Goal: Task Accomplishment & Management: Complete application form

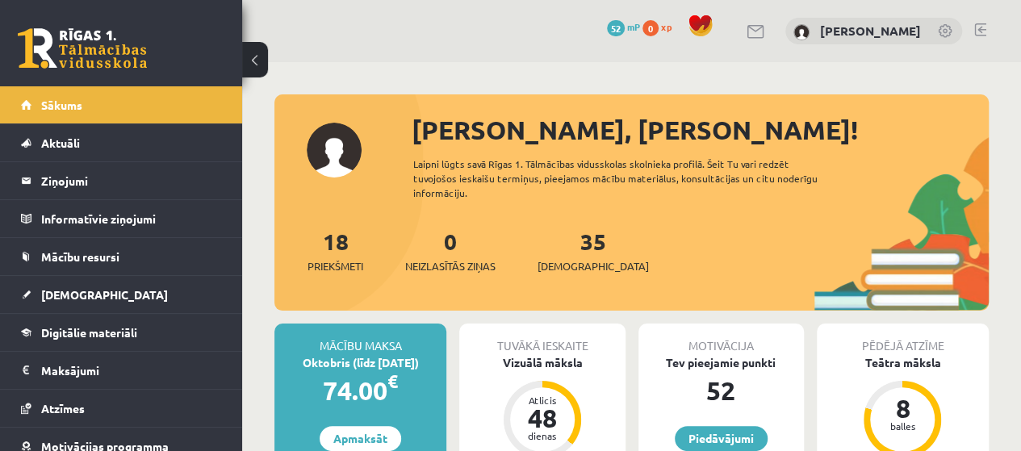
click at [625, 30] on span "52" at bounding box center [616, 28] width 18 height 16
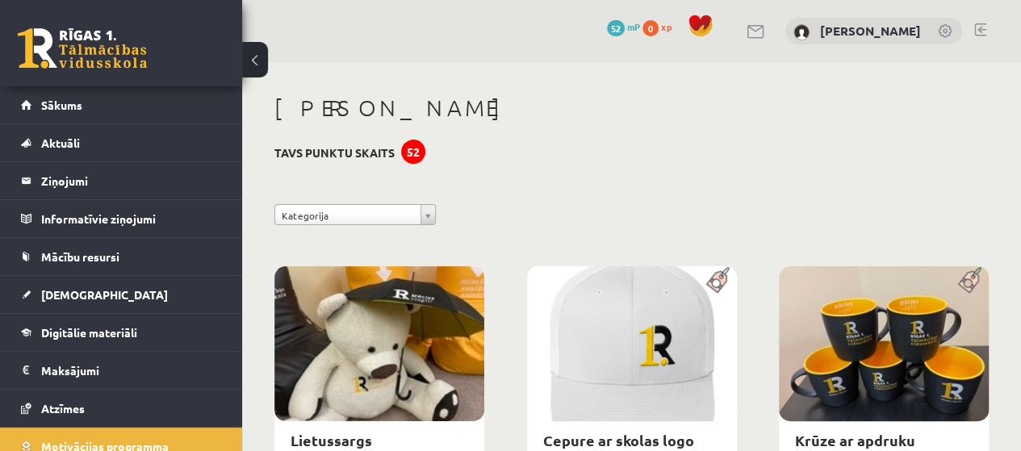
click at [656, 30] on span "0" at bounding box center [651, 28] width 16 height 16
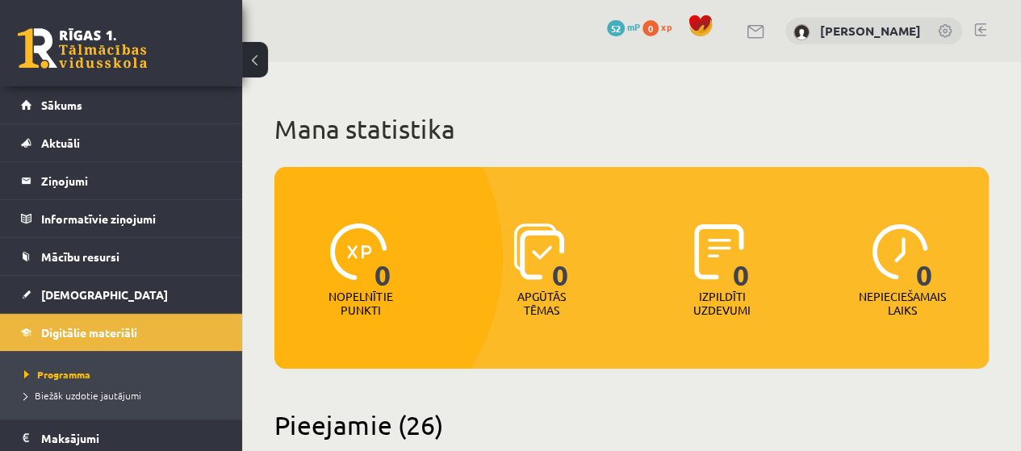
click at [626, 27] on link "52 mP" at bounding box center [623, 26] width 33 height 13
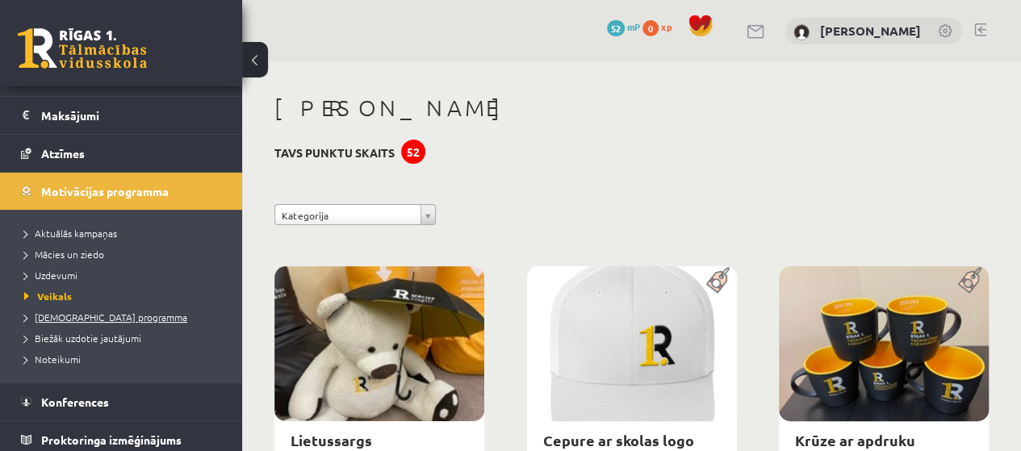
scroll to position [258, 0]
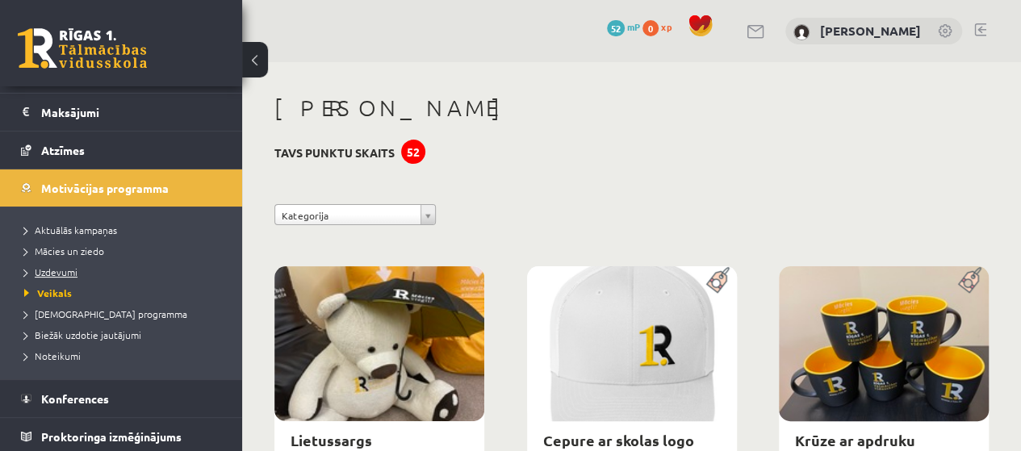
click at [79, 266] on link "Uzdevumi" at bounding box center [125, 272] width 202 height 15
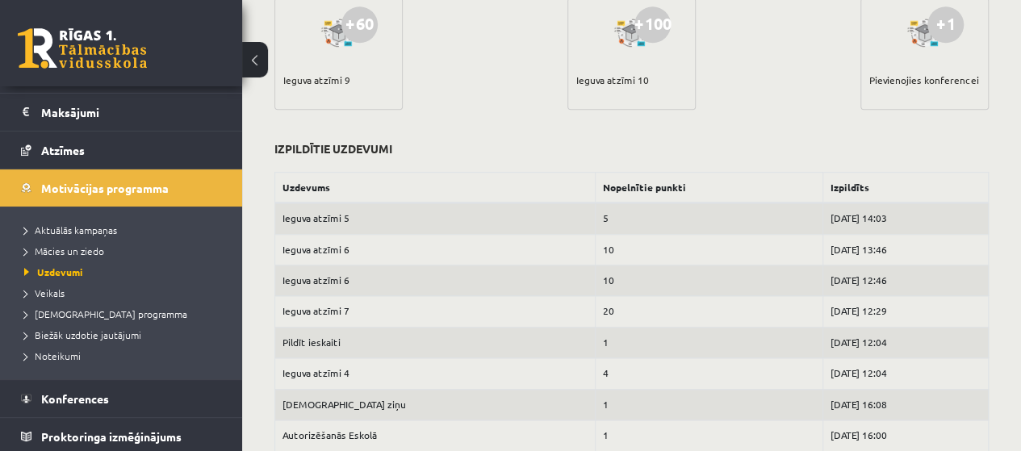
scroll to position [724, 0]
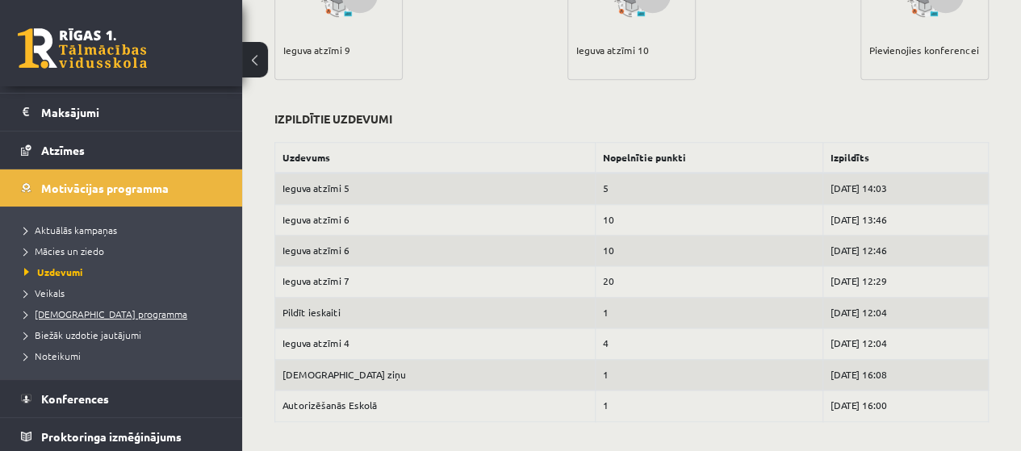
click at [107, 311] on span "[DEMOGRAPHIC_DATA] programma" at bounding box center [105, 314] width 163 height 13
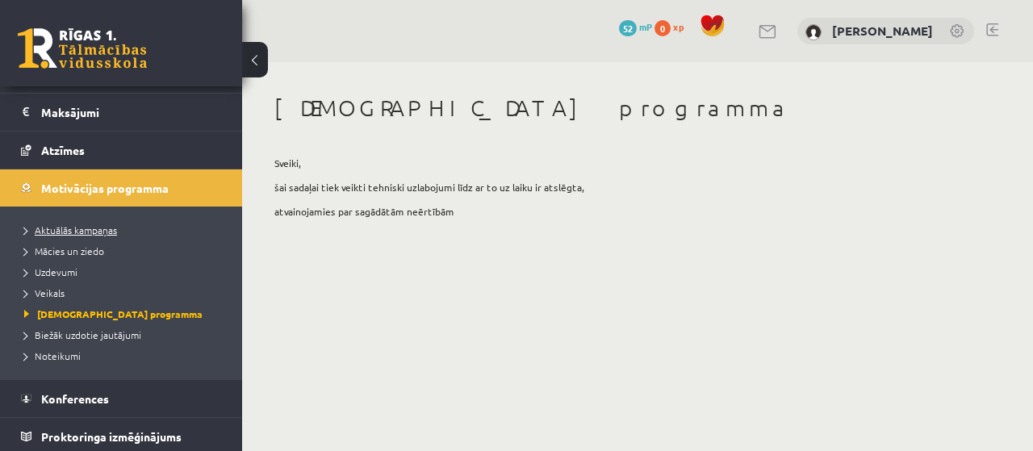
click at [103, 232] on span "Aktuālās kampaņas" at bounding box center [70, 230] width 93 height 13
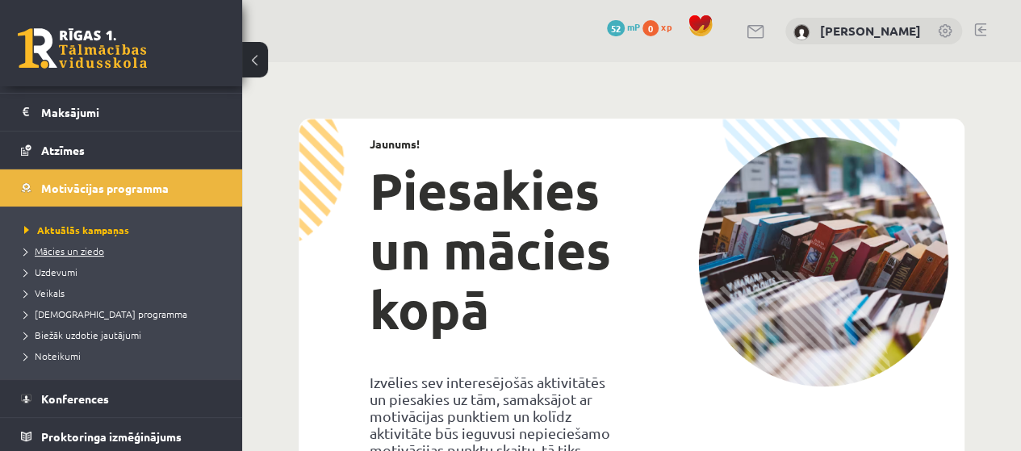
click at [103, 249] on link "Mācies un ziedo" at bounding box center [125, 251] width 202 height 15
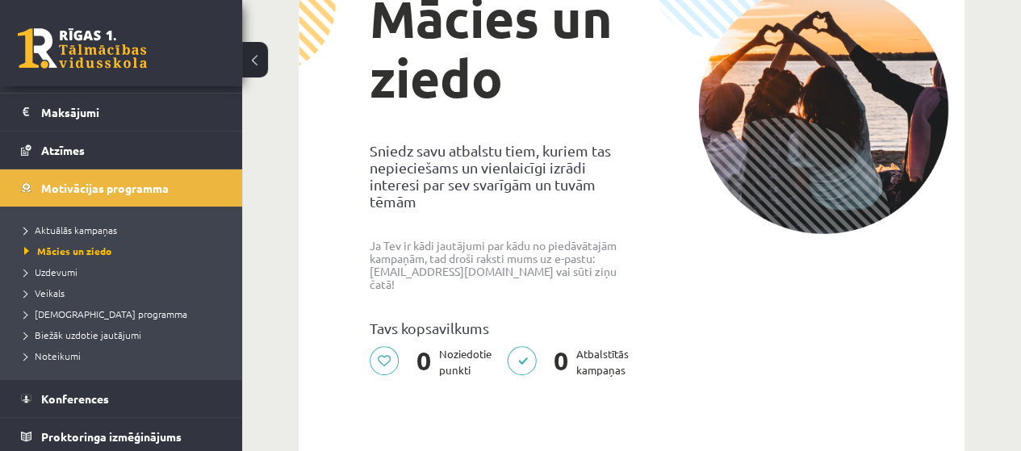
scroll to position [161, 0]
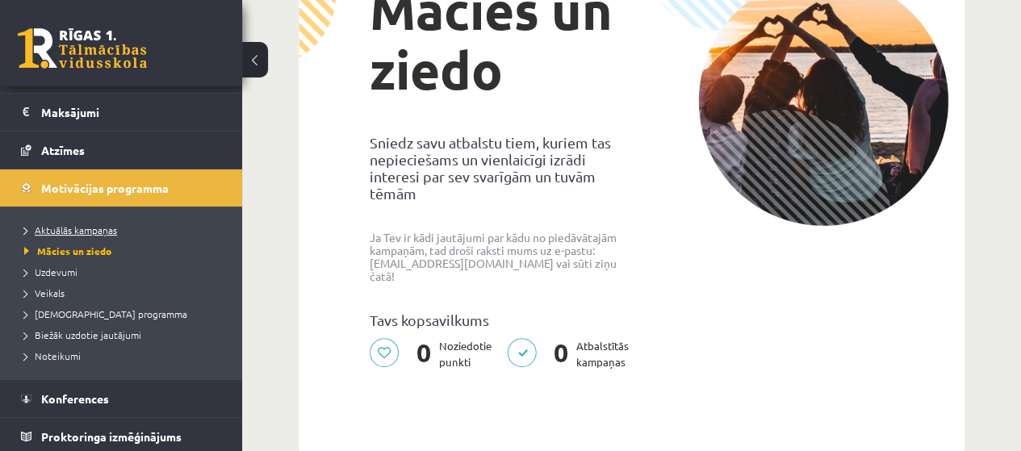
click at [94, 229] on span "Aktuālās kampaņas" at bounding box center [70, 230] width 93 height 13
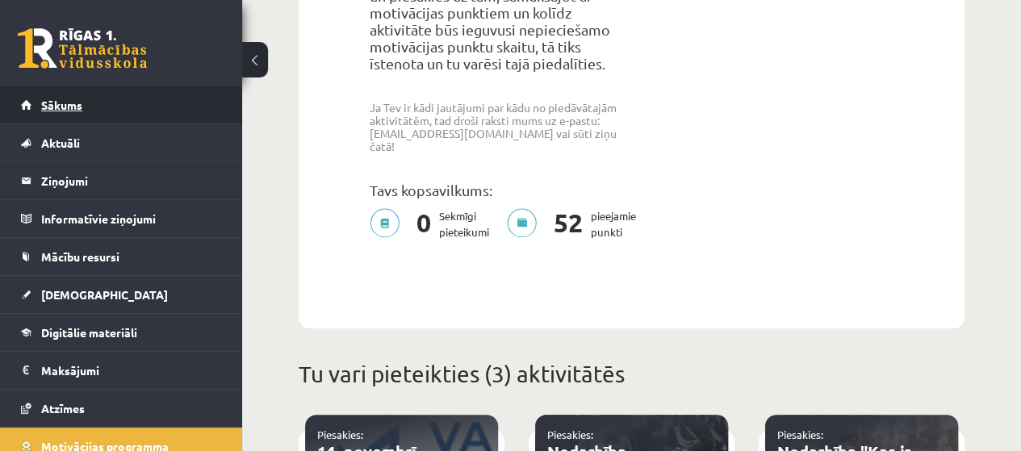
click at [141, 112] on link "Sākums" at bounding box center [121, 104] width 201 height 37
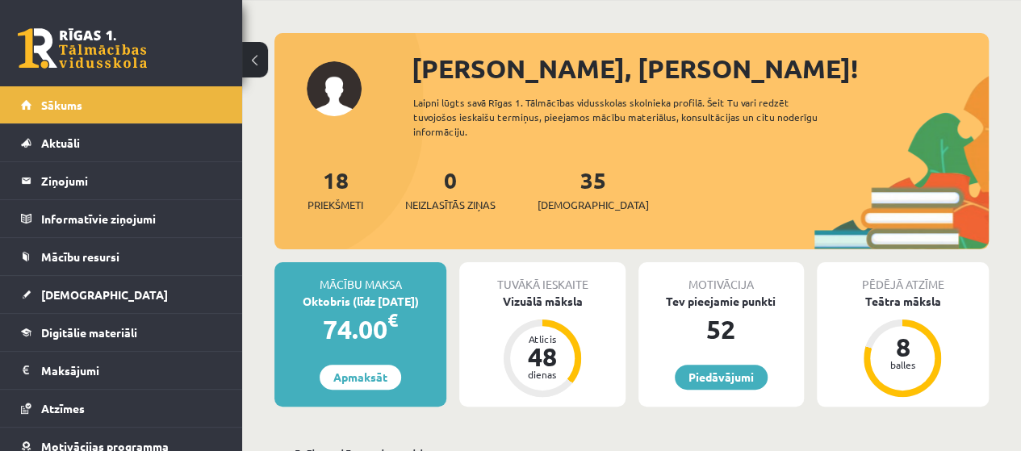
scroll to position [161, 0]
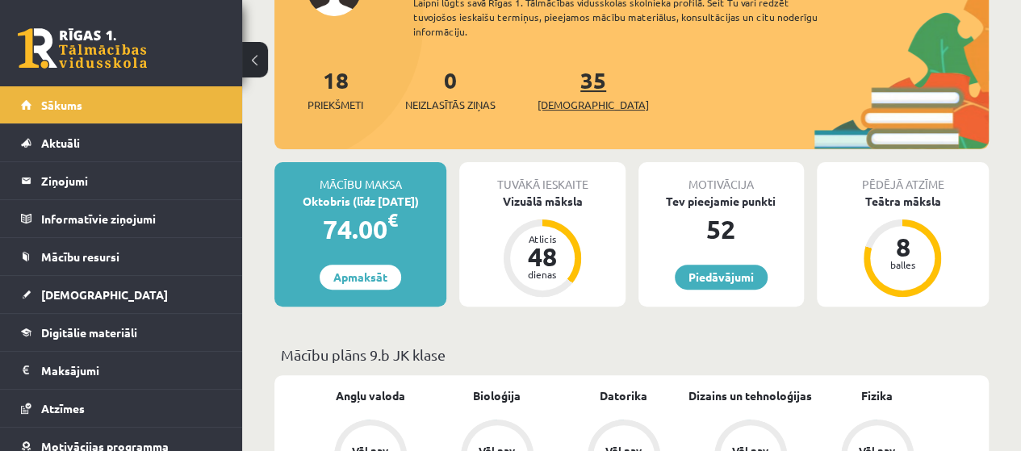
click at [578, 86] on link "35 Ieskaites" at bounding box center [593, 89] width 111 height 48
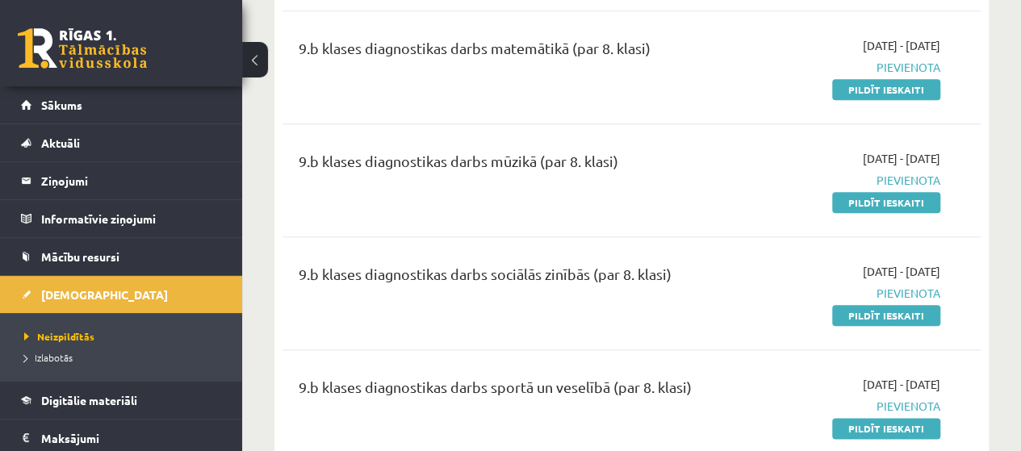
scroll to position [727, 0]
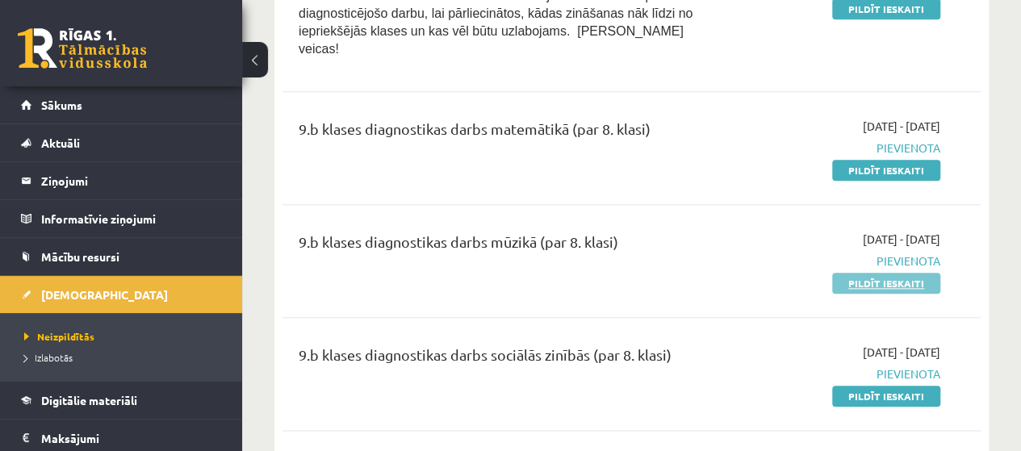
click at [865, 273] on link "Pildīt ieskaiti" at bounding box center [886, 283] width 108 height 21
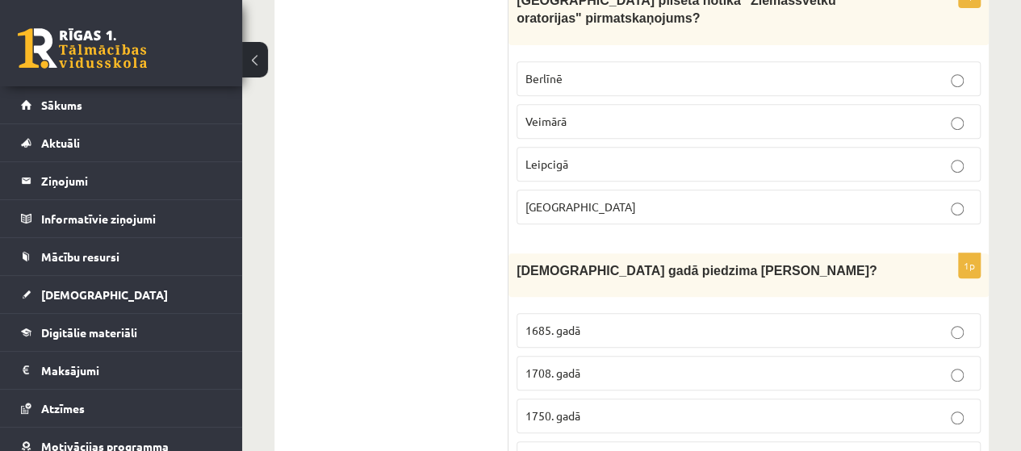
scroll to position [404, 0]
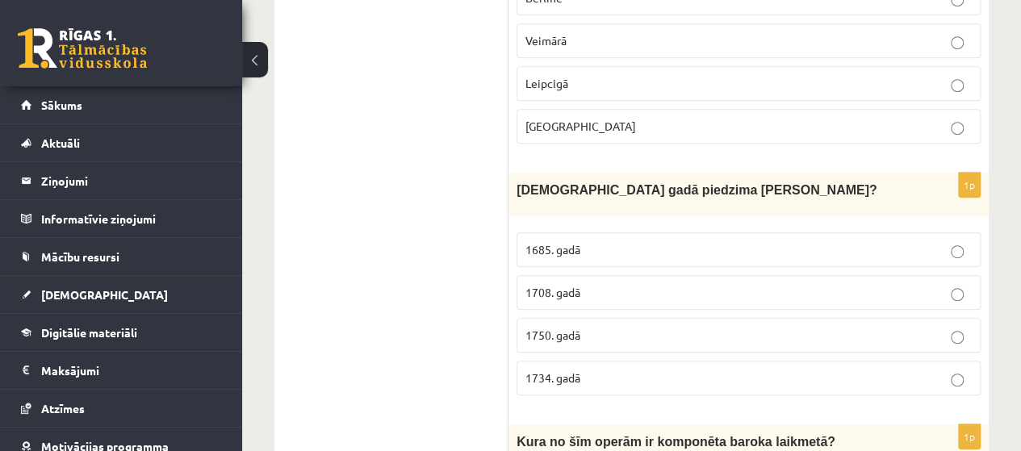
click at [948, 284] on p "1708. gadā" at bounding box center [749, 292] width 446 height 17
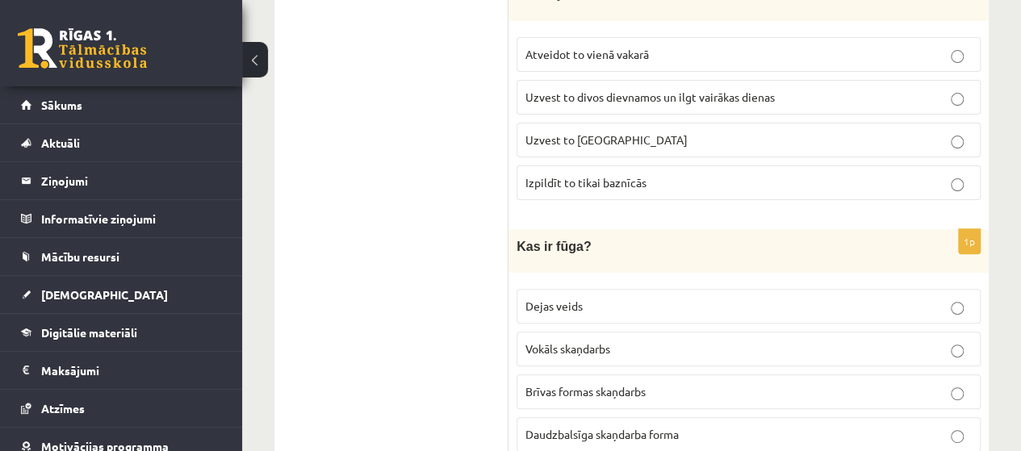
scroll to position [3310, 0]
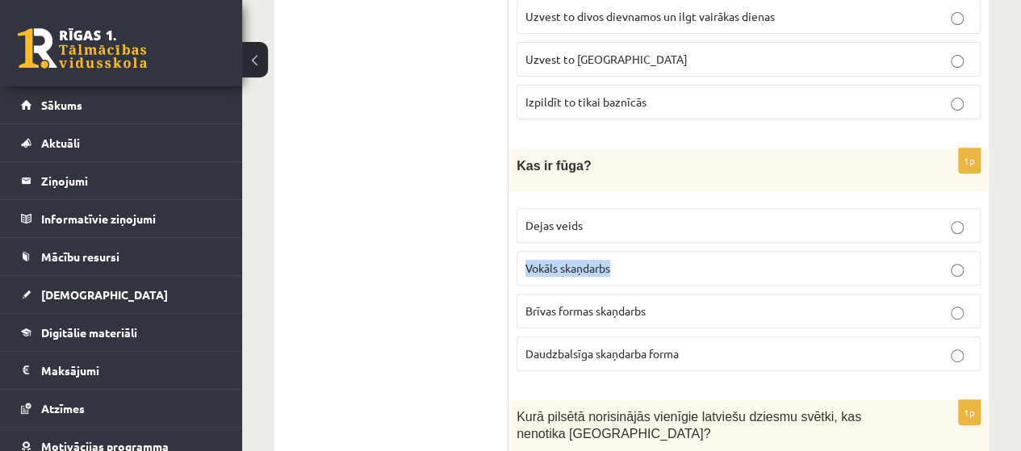
click at [951, 251] on label "Vokāls skaņdarbs" at bounding box center [749, 268] width 464 height 35
click at [993, 224] on div "9.b klases diagnosticējošais darbs mūzikā par 8. klases mācību vielu , Marija T…" at bounding box center [631, 266] width 779 height 7028
click at [482, 224] on ul "Tests" at bounding box center [400, 356] width 218 height 6752
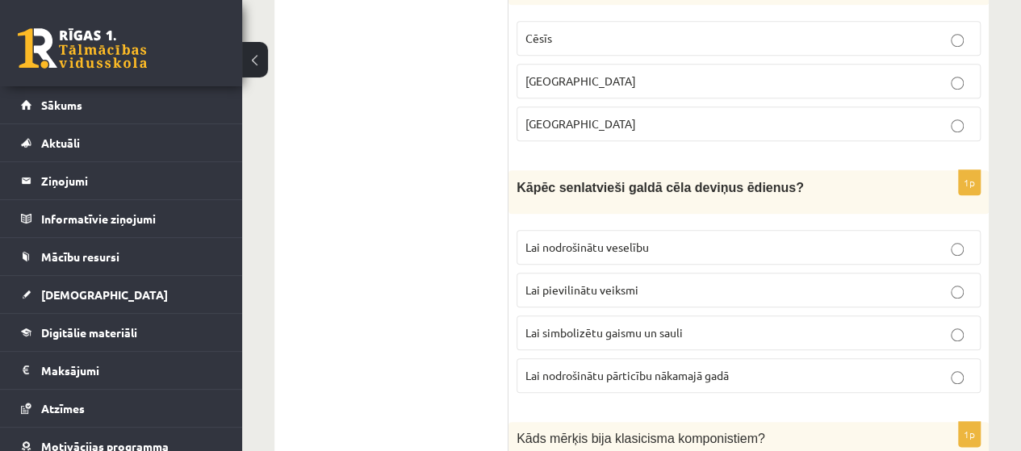
scroll to position [3794, 0]
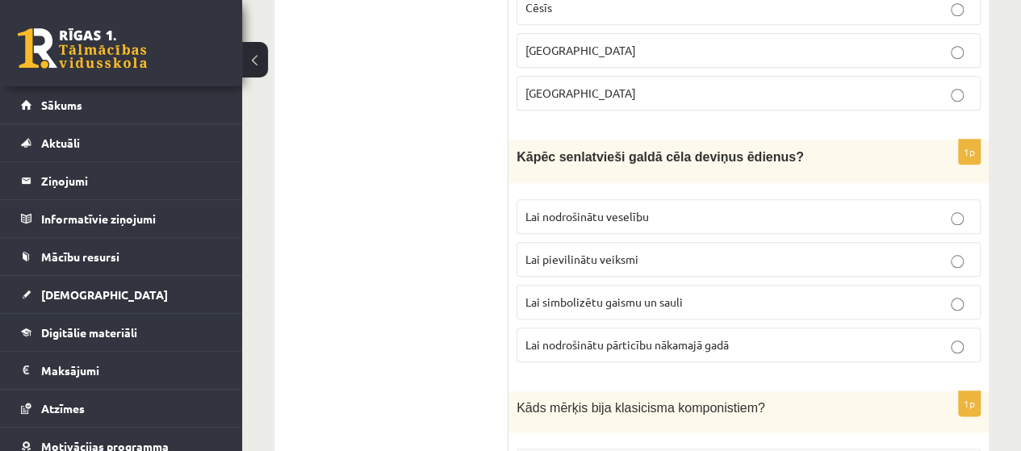
click at [964, 242] on label "Lai pievilinātu veiksmi" at bounding box center [749, 259] width 464 height 35
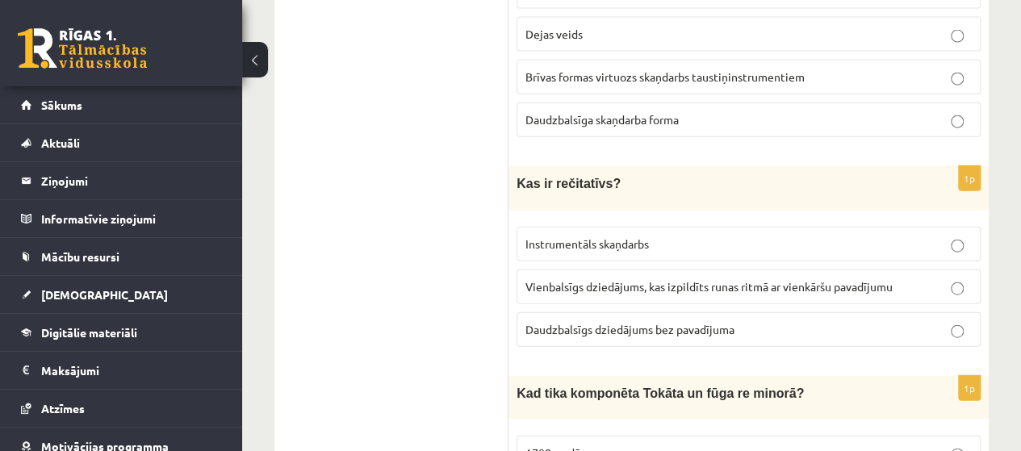
scroll to position [4925, 0]
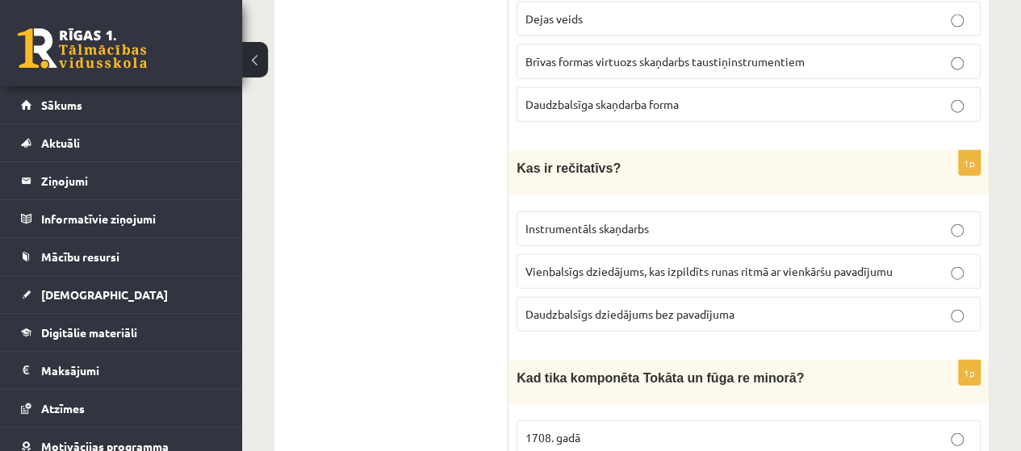
click at [950, 254] on label "Vienbalsīgs dziedājums, kas izpildīts runas ritmā ar vienkāršu pavadījumu" at bounding box center [749, 271] width 464 height 35
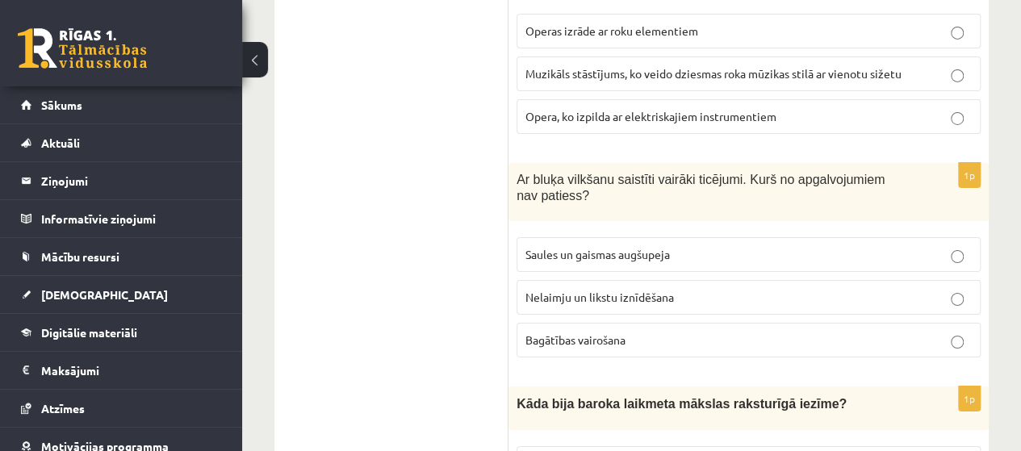
scroll to position [5813, 0]
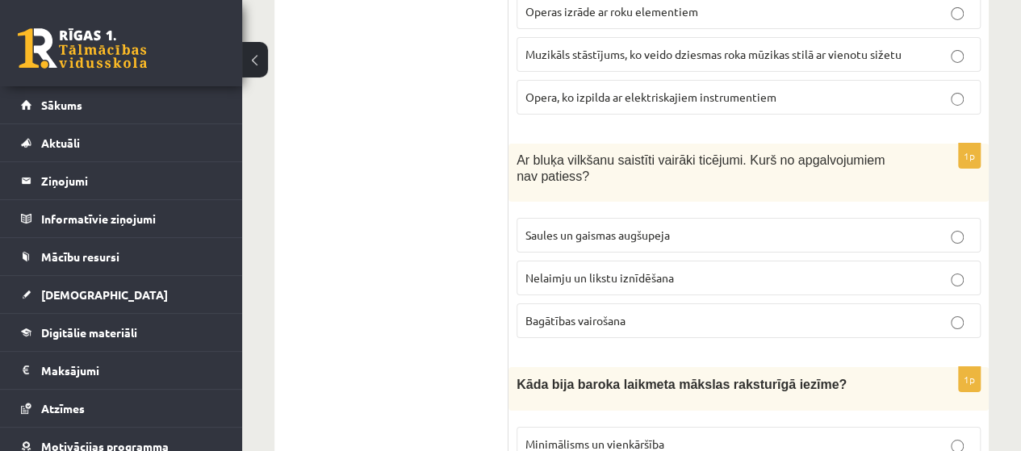
click at [962, 270] on p "Nelaimju un likstu iznīdēšana" at bounding box center [749, 278] width 446 height 17
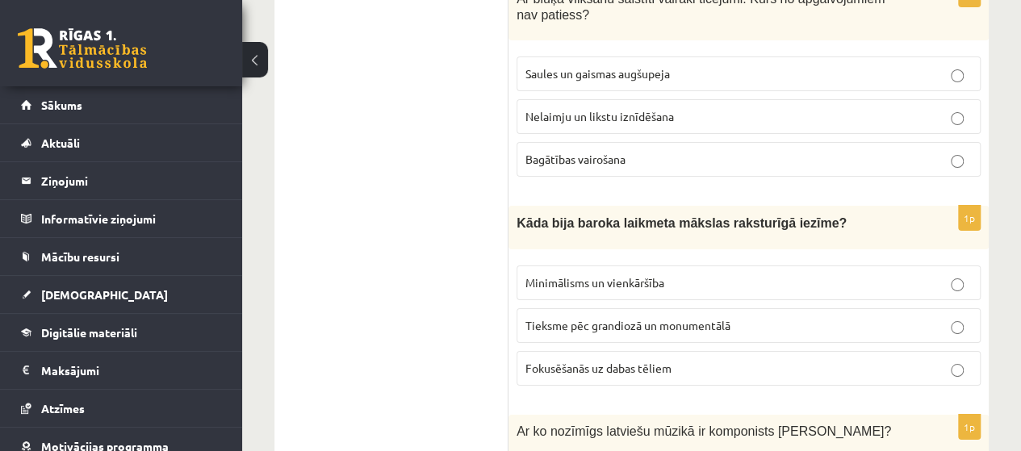
scroll to position [6055, 0]
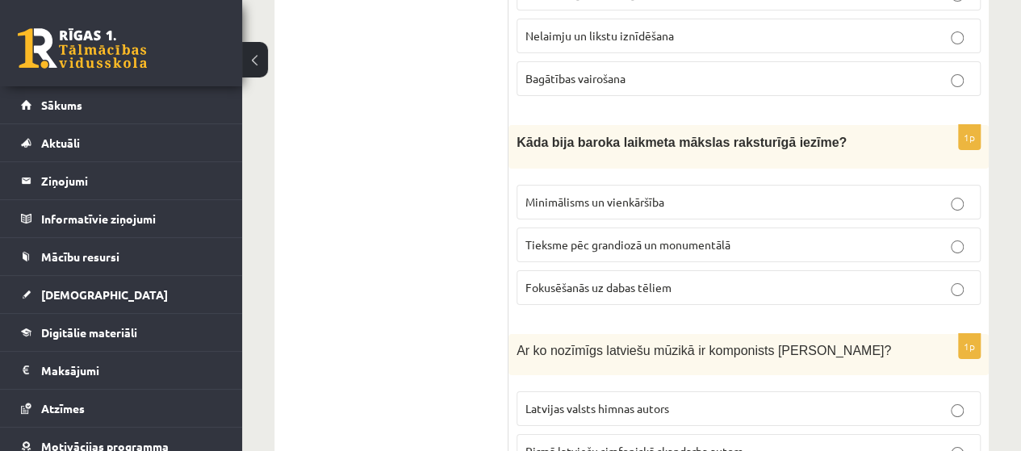
click at [949, 194] on p "Minimālisms un vienkāršība" at bounding box center [749, 202] width 446 height 17
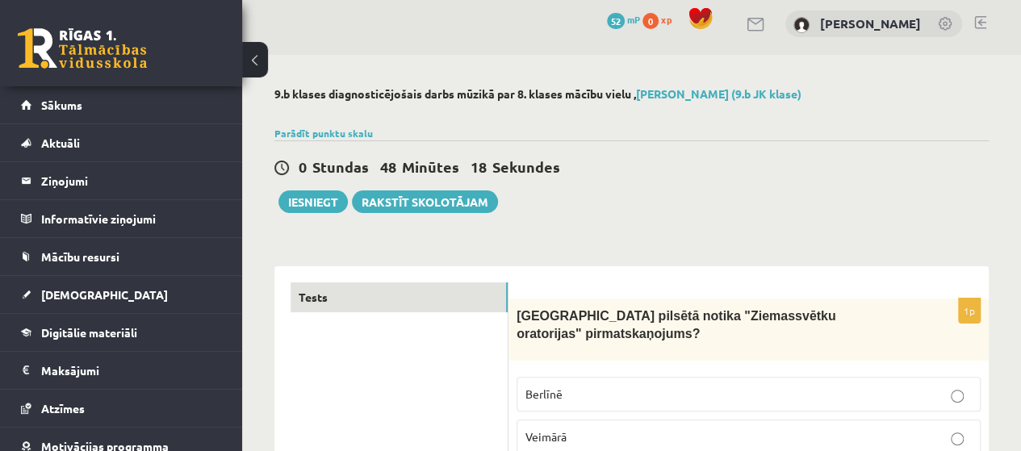
scroll to position [0, 0]
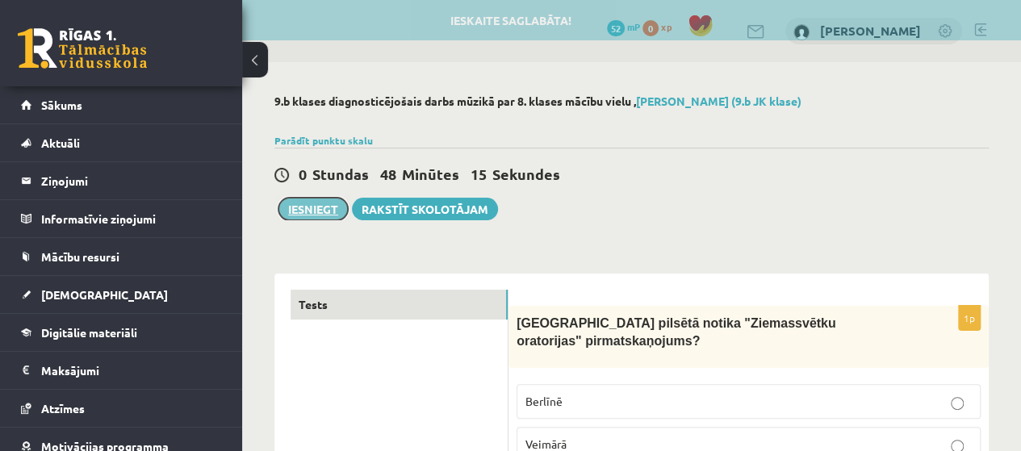
click at [313, 205] on button "Iesniegt" at bounding box center [313, 209] width 69 height 23
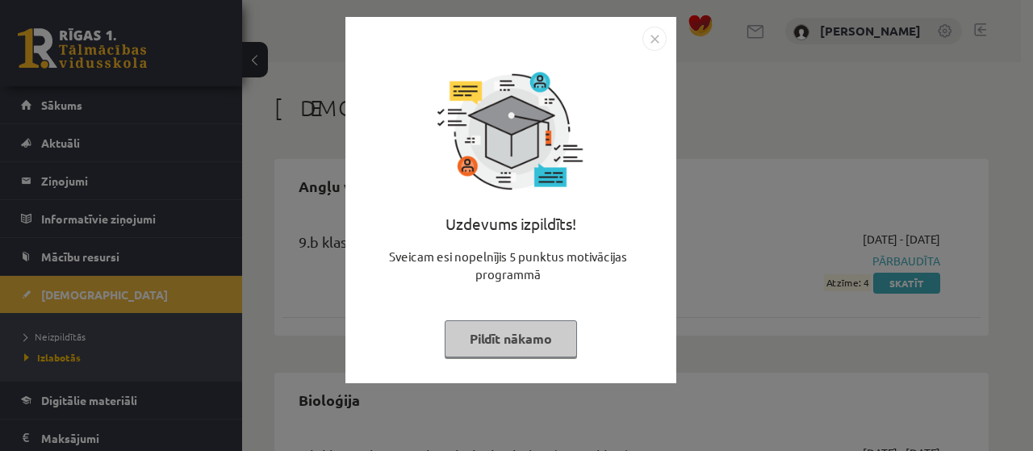
click at [538, 335] on button "Pildīt nākamo" at bounding box center [511, 339] width 132 height 37
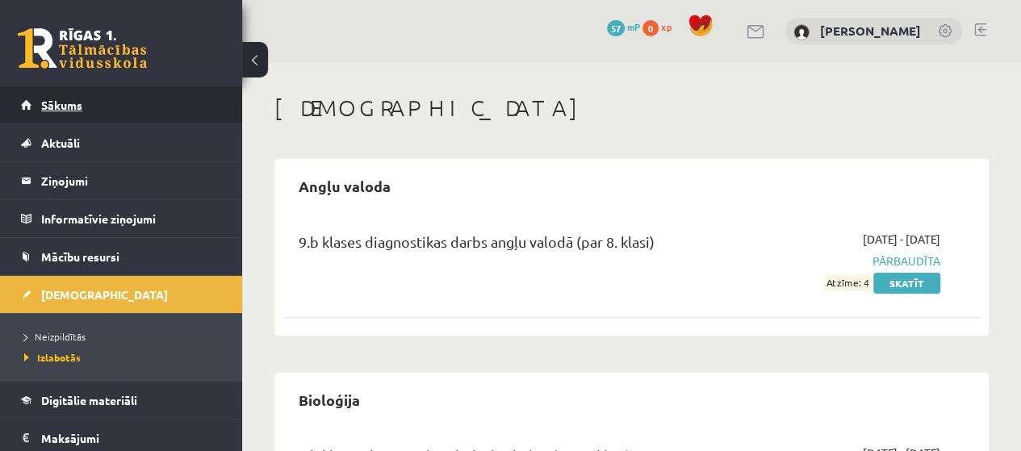
click at [81, 113] on link "Sākums" at bounding box center [121, 104] width 201 height 37
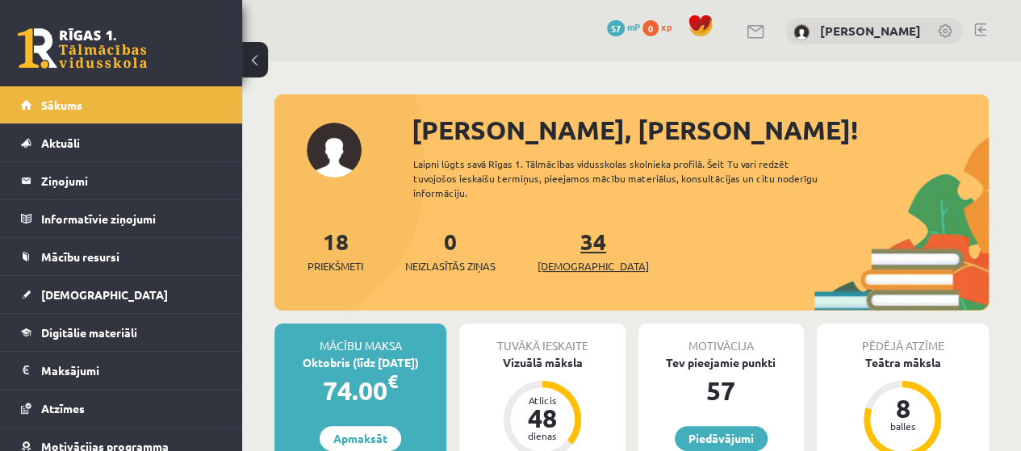
click at [571, 243] on link "34 Ieskaites" at bounding box center [593, 251] width 111 height 48
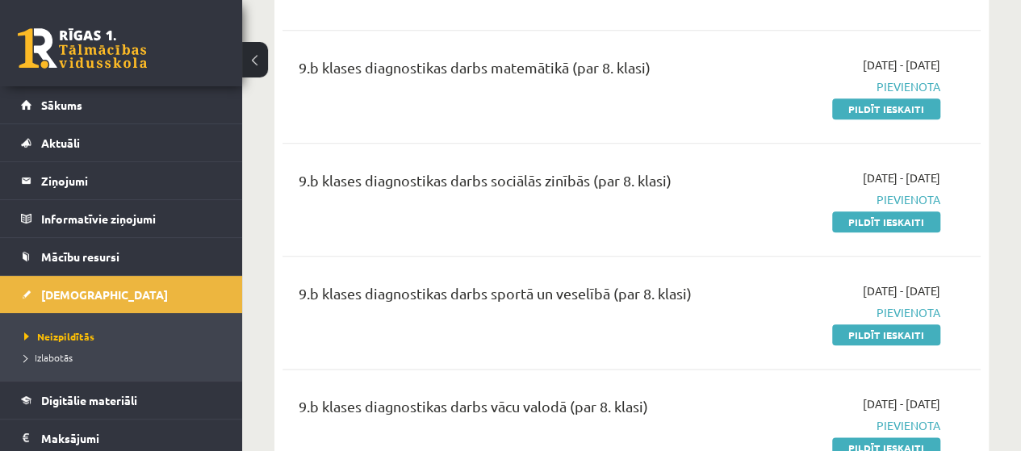
scroll to position [807, 0]
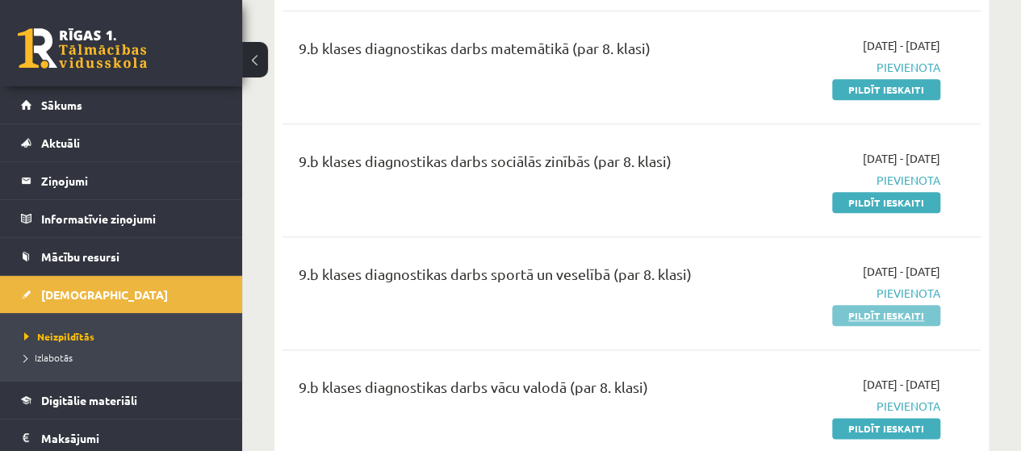
click at [882, 305] on link "Pildīt ieskaiti" at bounding box center [886, 315] width 108 height 21
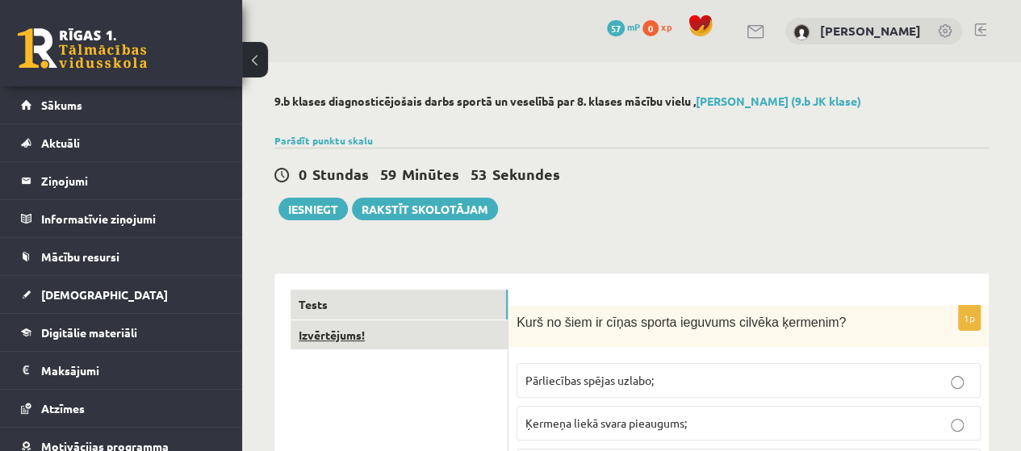
click at [447, 333] on link "Izvērtējums!" at bounding box center [399, 336] width 217 height 30
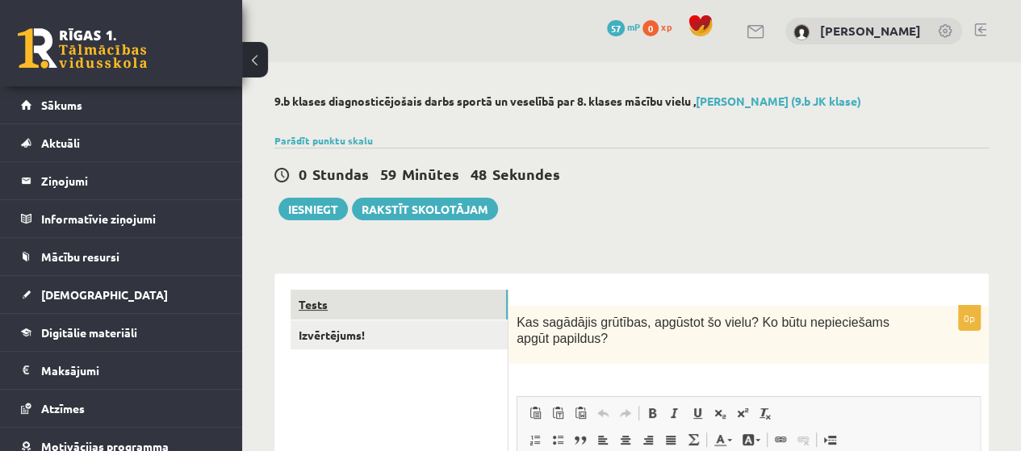
click at [474, 307] on link "Tests" at bounding box center [399, 305] width 217 height 30
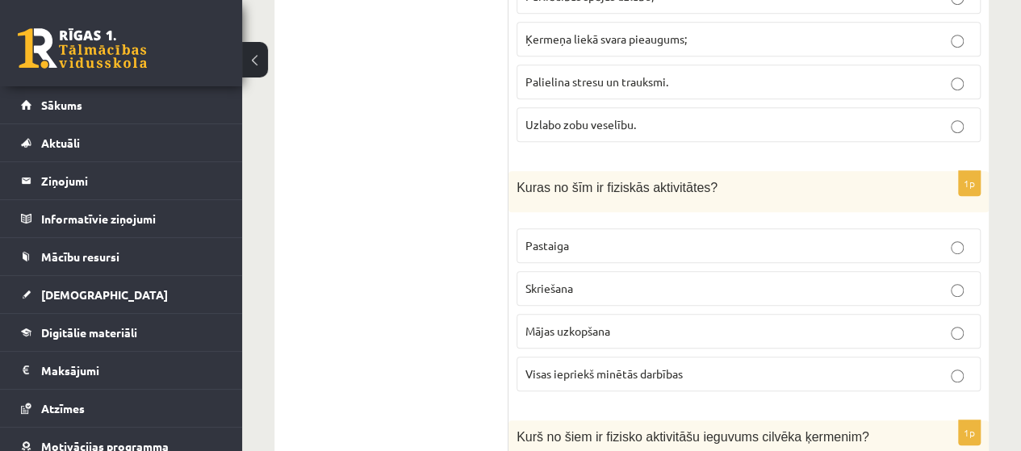
scroll to position [404, 0]
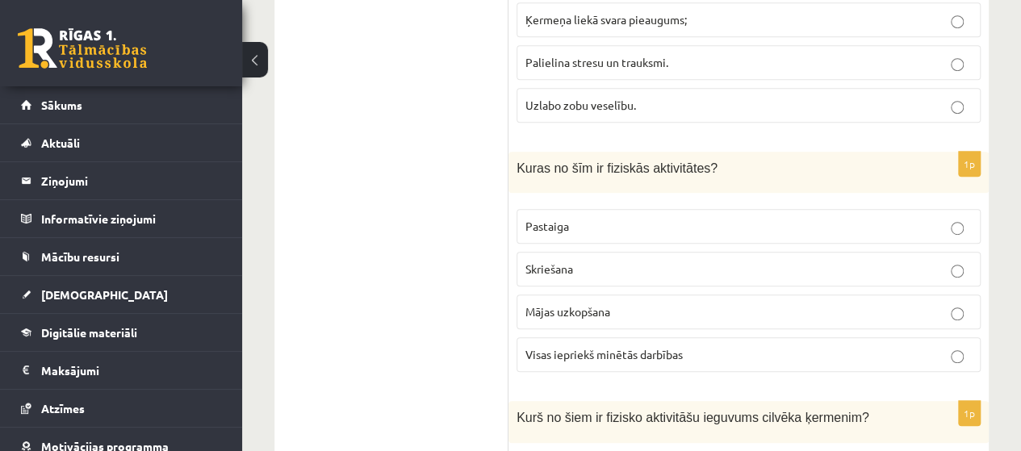
click at [957, 275] on label "Skriešana" at bounding box center [749, 269] width 464 height 35
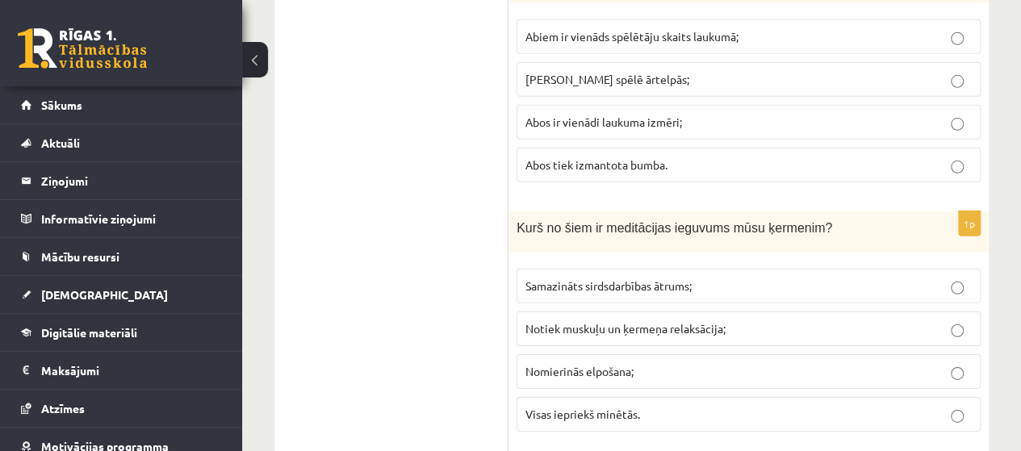
scroll to position [2422, 0]
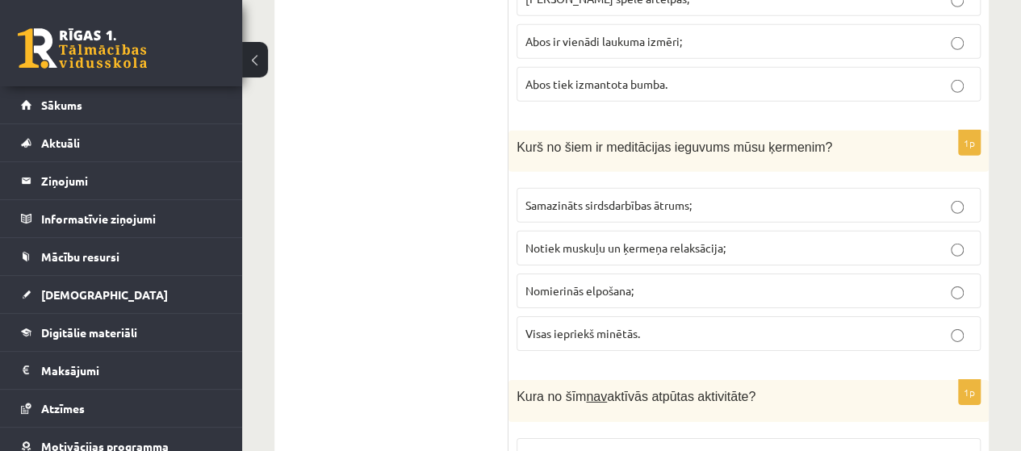
click at [959, 322] on label "Visas iepriekš minētās." at bounding box center [749, 333] width 464 height 35
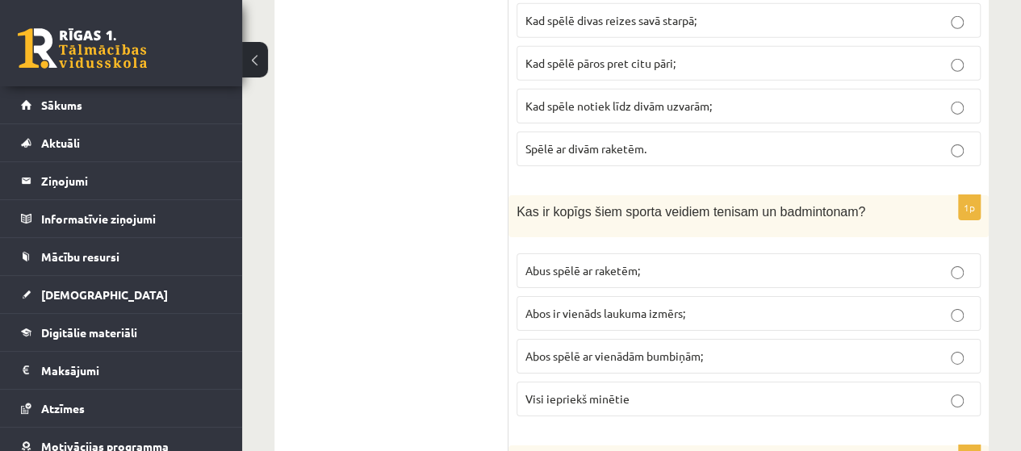
scroll to position [5651, 0]
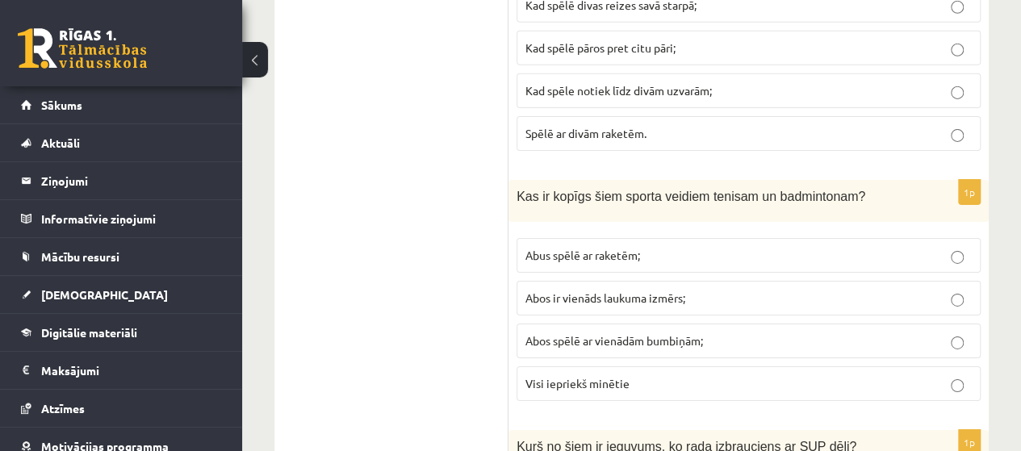
click at [944, 238] on label "Abus spēlē ar raketēm;" at bounding box center [749, 255] width 464 height 35
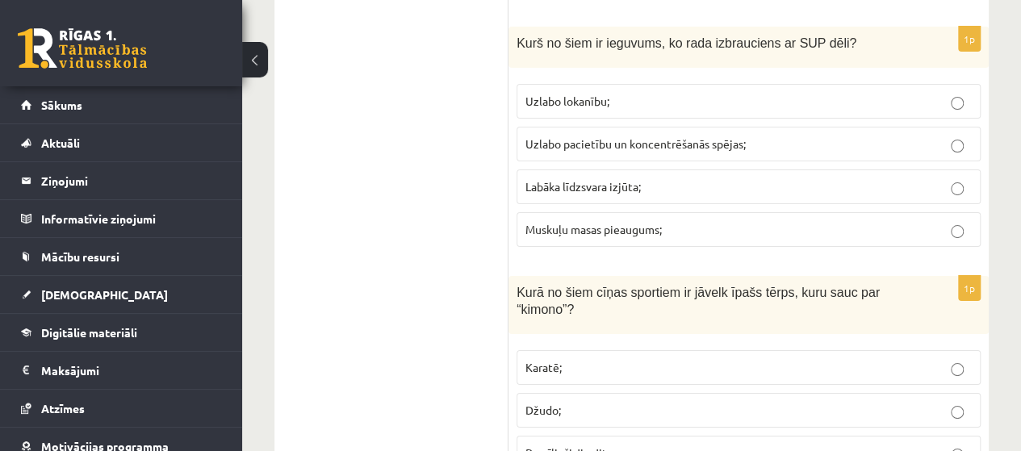
scroll to position [6136, 0]
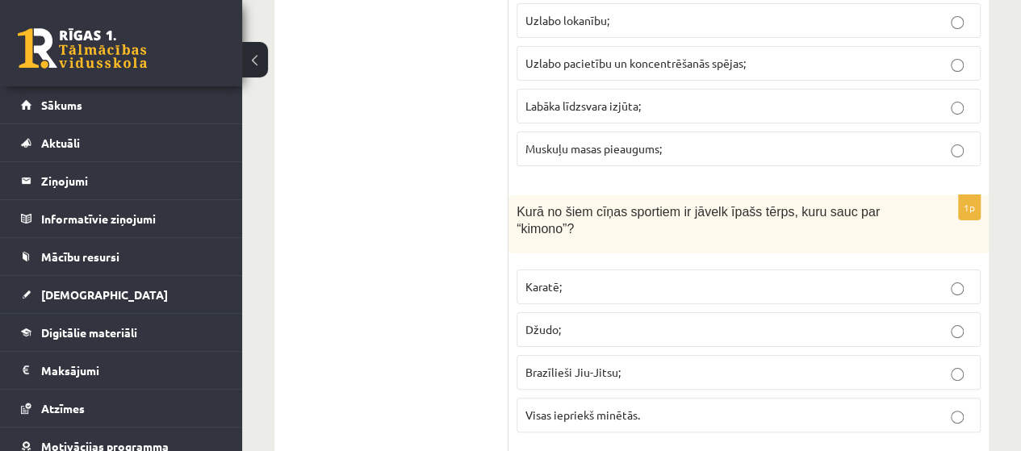
click at [955, 398] on label "Visas iepriekš minētās." at bounding box center [749, 415] width 464 height 35
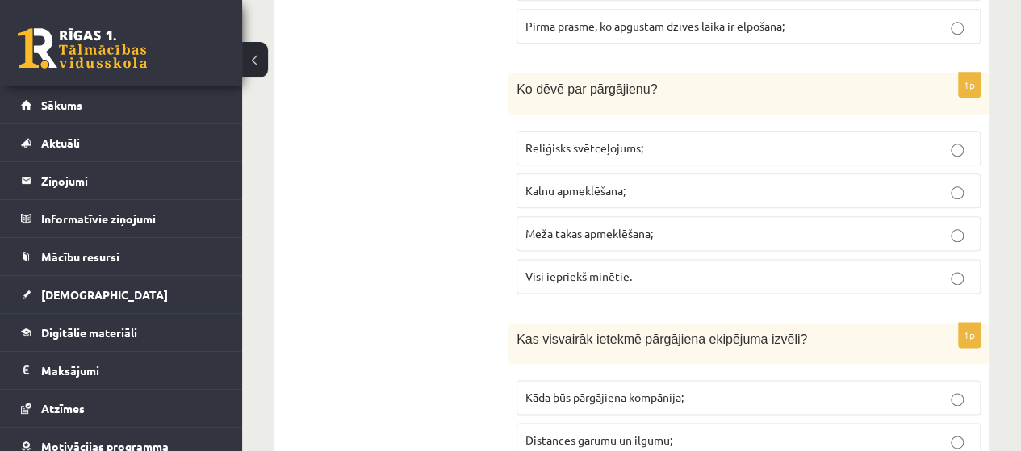
scroll to position [7105, 0]
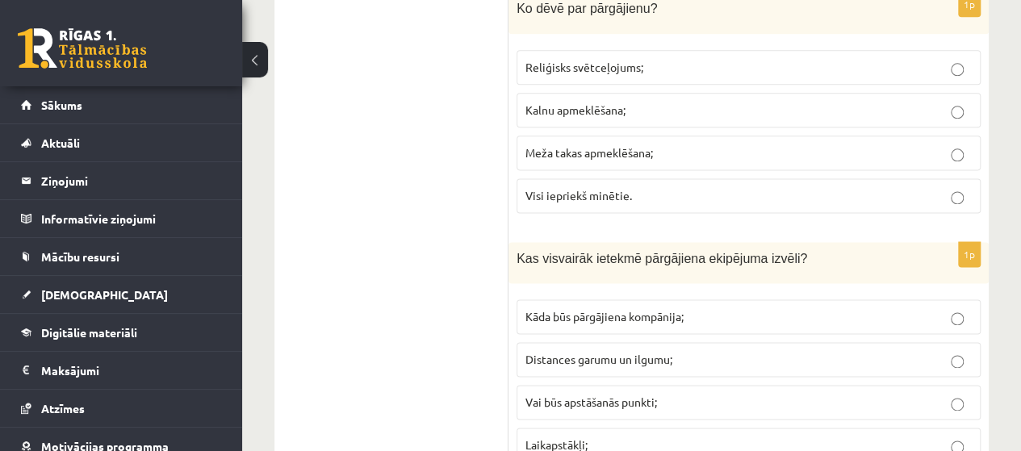
click at [957, 342] on label "Distances garumu un ilgumu;" at bounding box center [749, 359] width 464 height 35
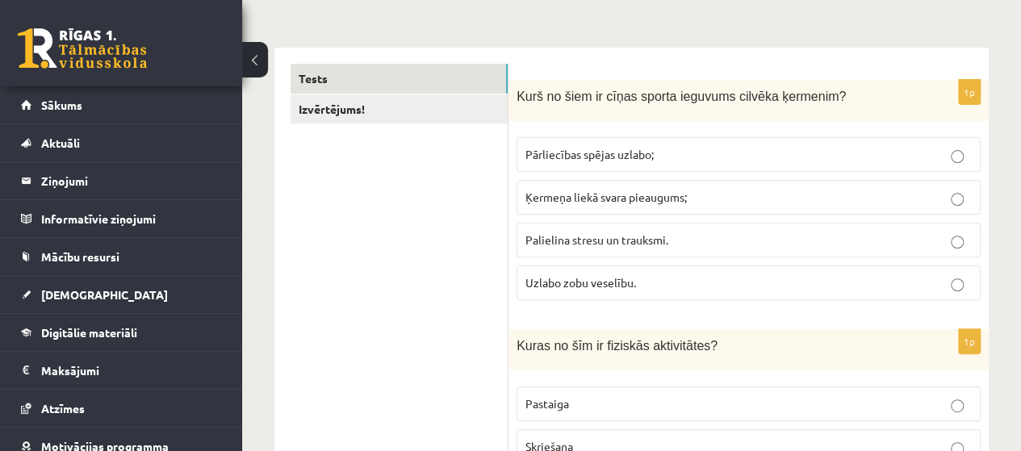
scroll to position [0, 0]
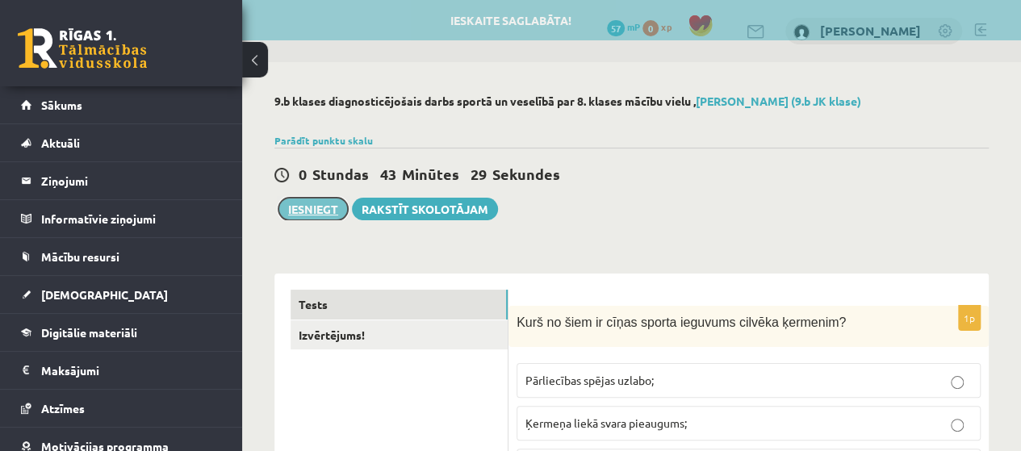
click at [323, 209] on button "Iesniegt" at bounding box center [313, 209] width 69 height 23
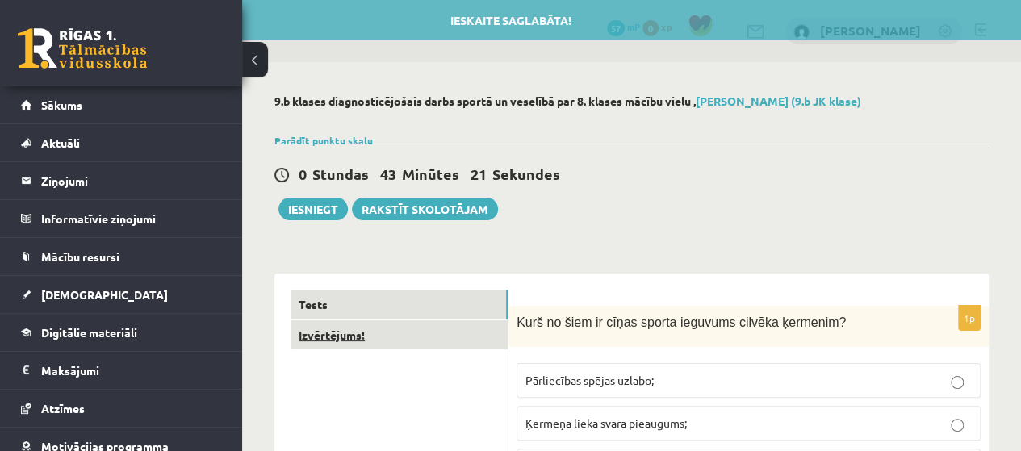
click at [465, 333] on link "Izvērtējums!" at bounding box center [399, 336] width 217 height 30
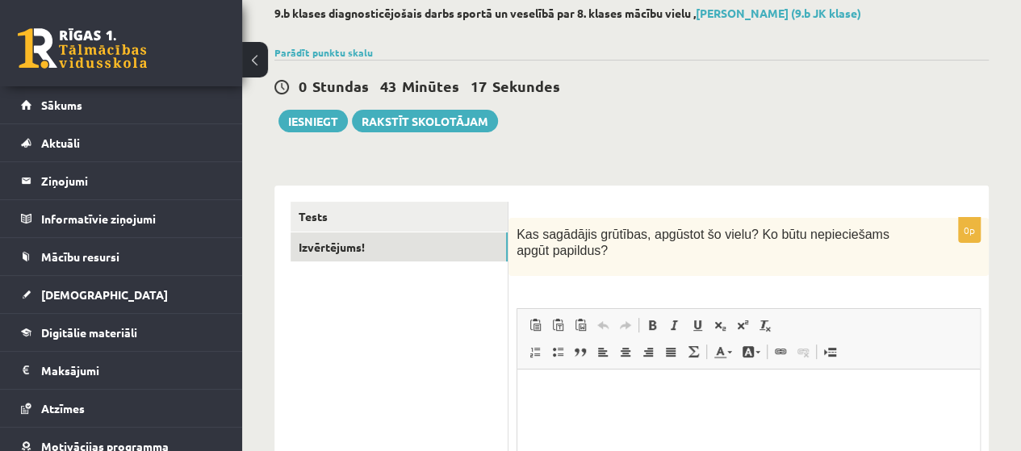
scroll to position [86, 0]
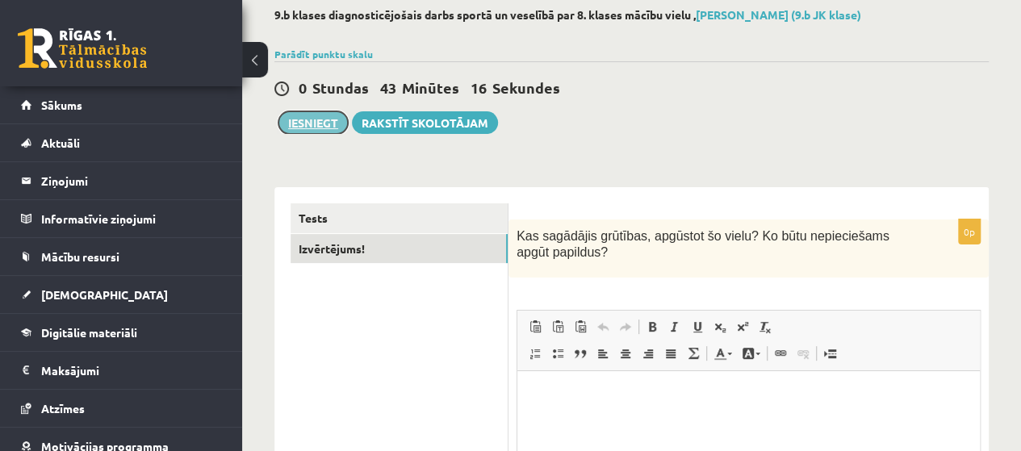
click at [328, 124] on button "Iesniegt" at bounding box center [313, 122] width 69 height 23
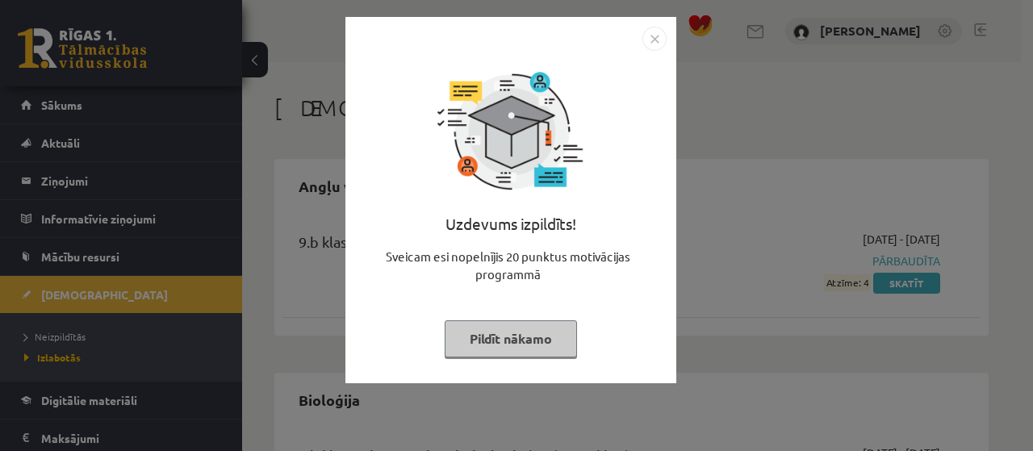
click at [549, 339] on button "Pildīt nākamo" at bounding box center [511, 339] width 132 height 37
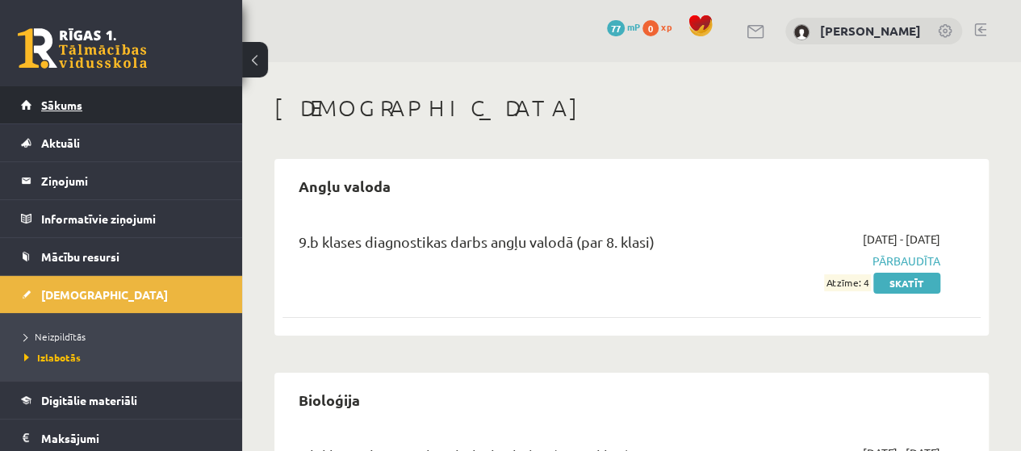
click at [69, 108] on span "Sākums" at bounding box center [61, 105] width 41 height 15
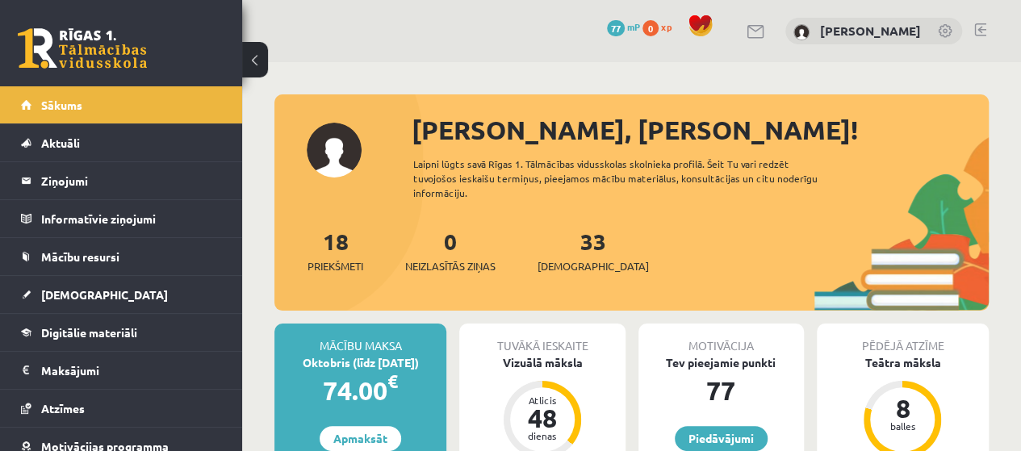
click at [586, 248] on div "33 Ieskaites" at bounding box center [593, 249] width 111 height 50
click at [576, 244] on link "33 Ieskaites" at bounding box center [593, 251] width 111 height 48
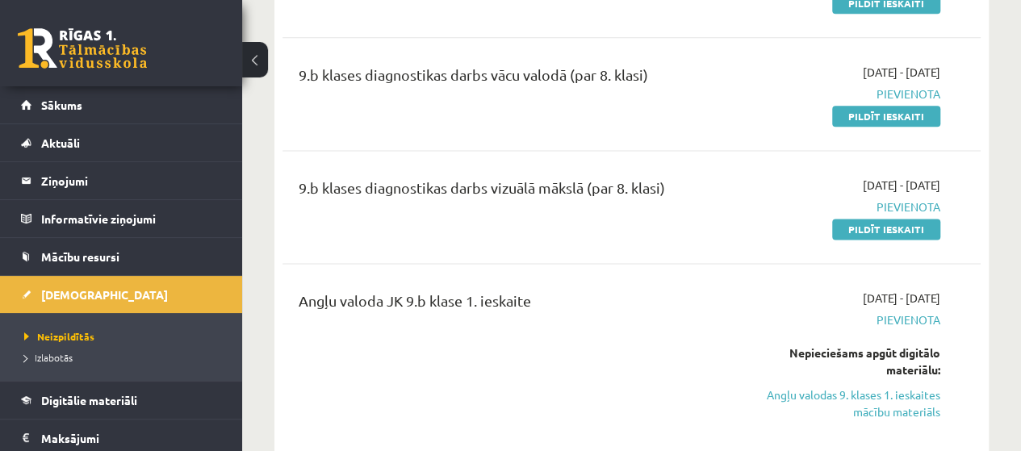
scroll to position [969, 0]
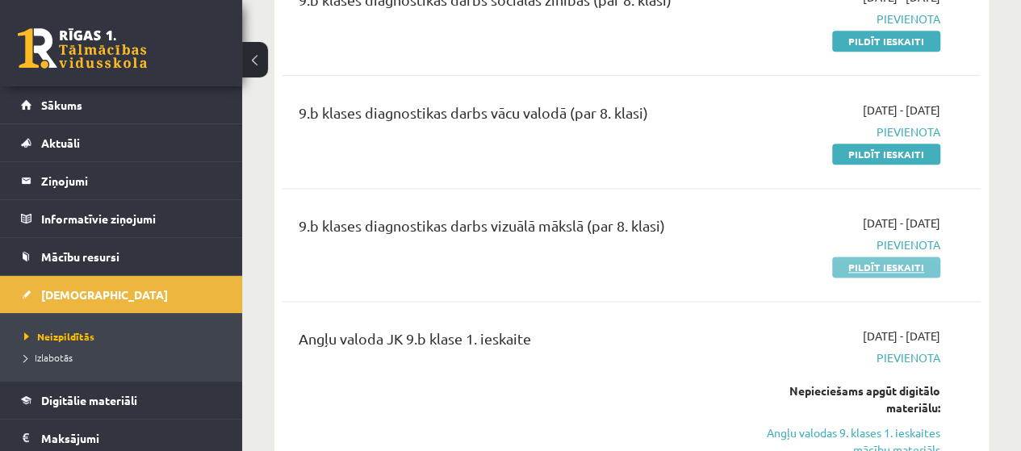
click at [907, 257] on link "Pildīt ieskaiti" at bounding box center [886, 267] width 108 height 21
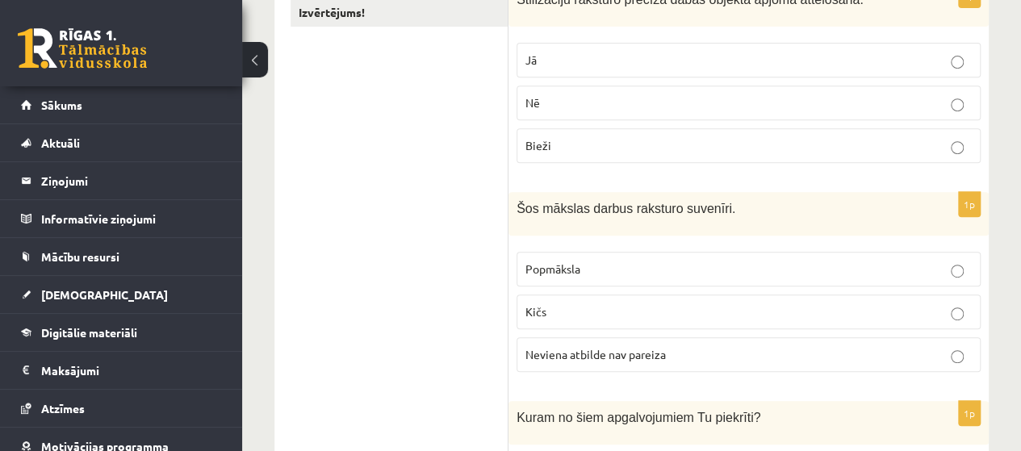
scroll to position [404, 0]
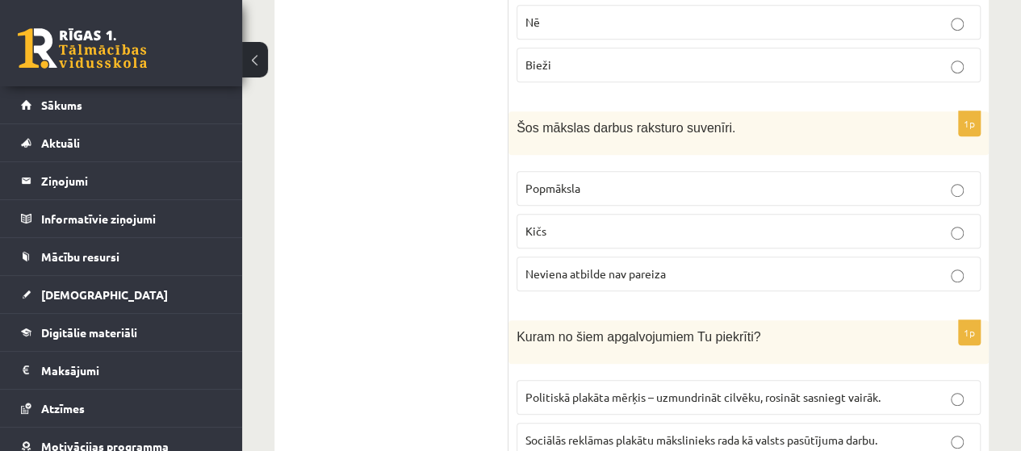
click at [949, 277] on p "Neviena atbilde nav pareiza" at bounding box center [749, 274] width 446 height 17
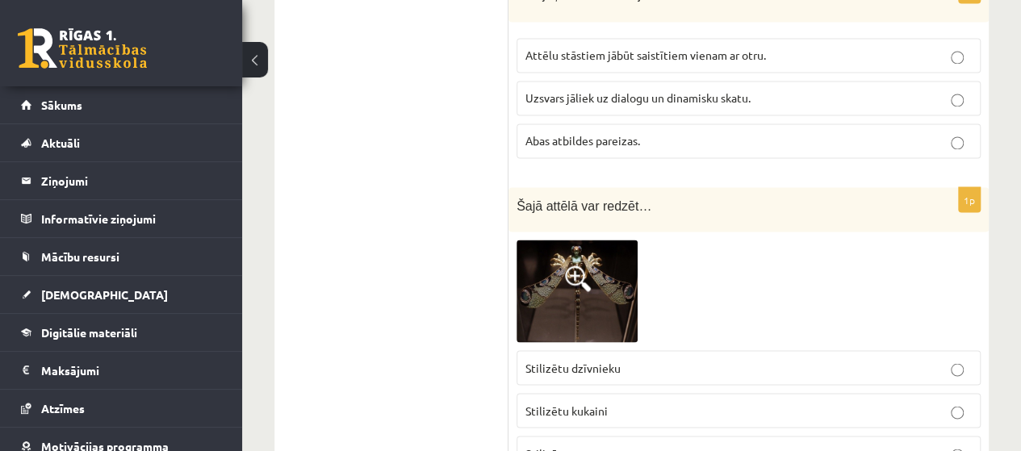
scroll to position [1453, 0]
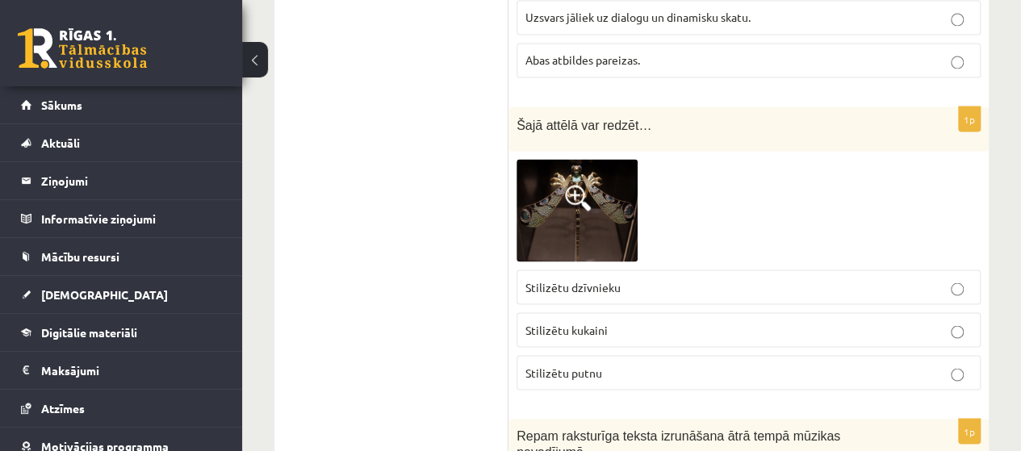
click at [605, 198] on img at bounding box center [577, 210] width 121 height 103
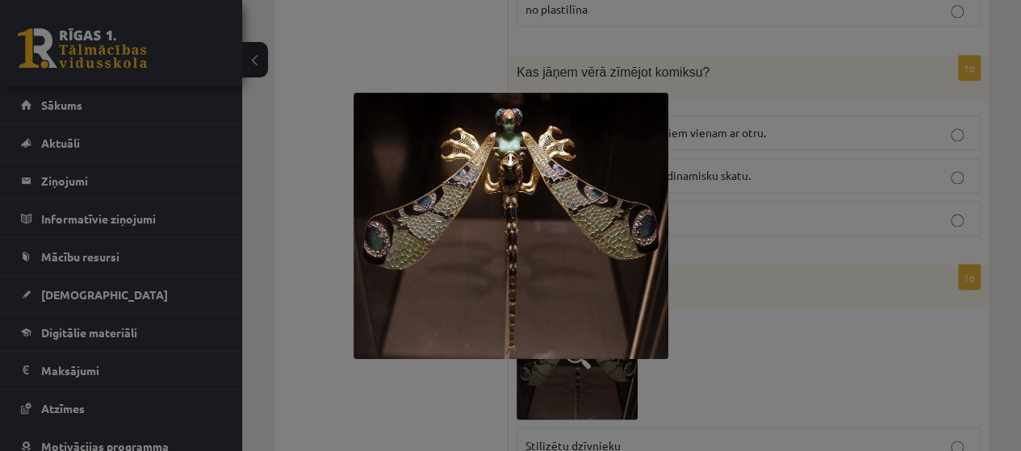
scroll to position [1372, 0]
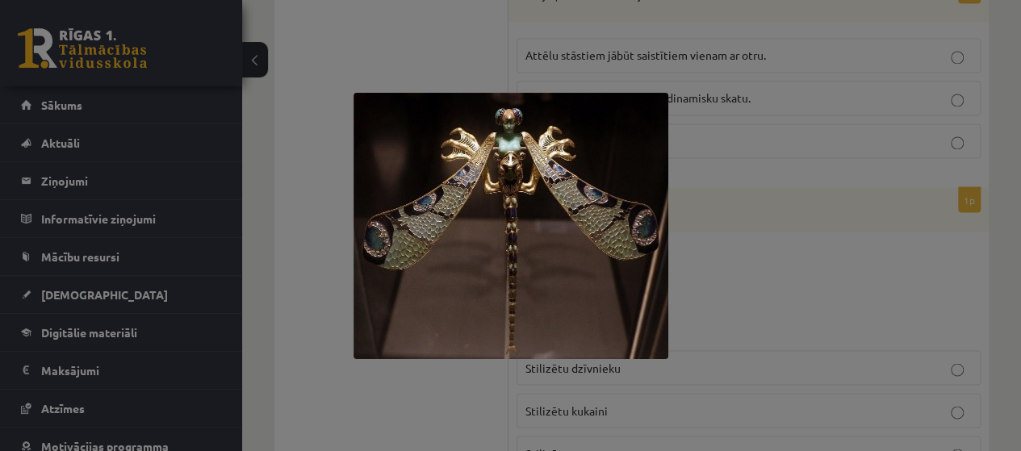
click at [733, 270] on div at bounding box center [510, 225] width 1021 height 451
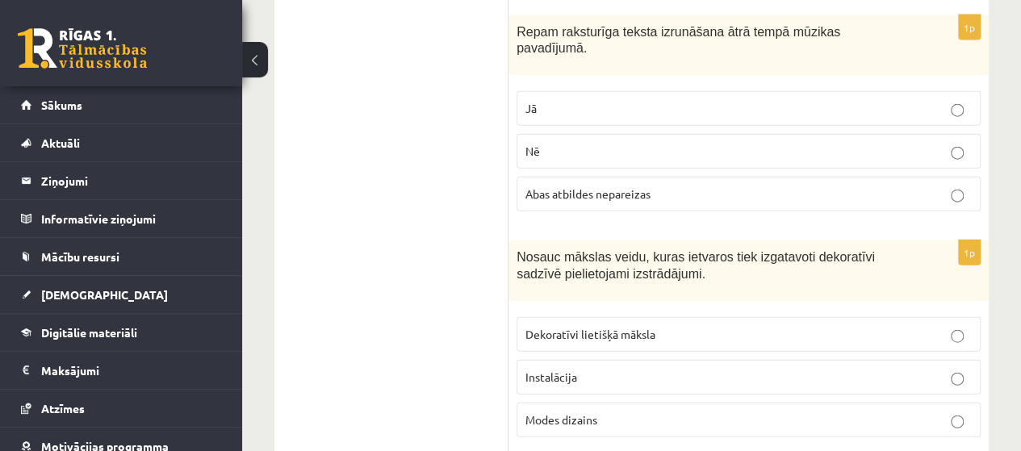
scroll to position [1938, 0]
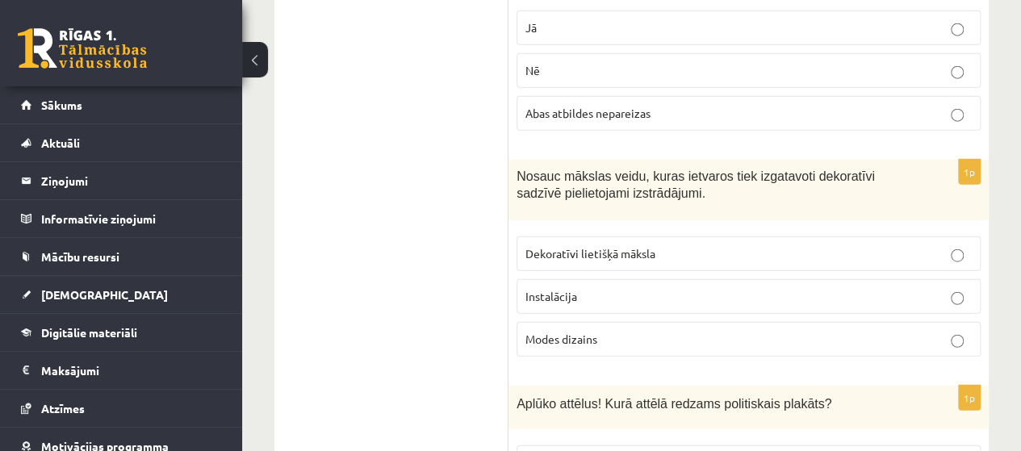
click at [949, 237] on label "Dekoratīvi lietišķā māksla" at bounding box center [749, 254] width 464 height 35
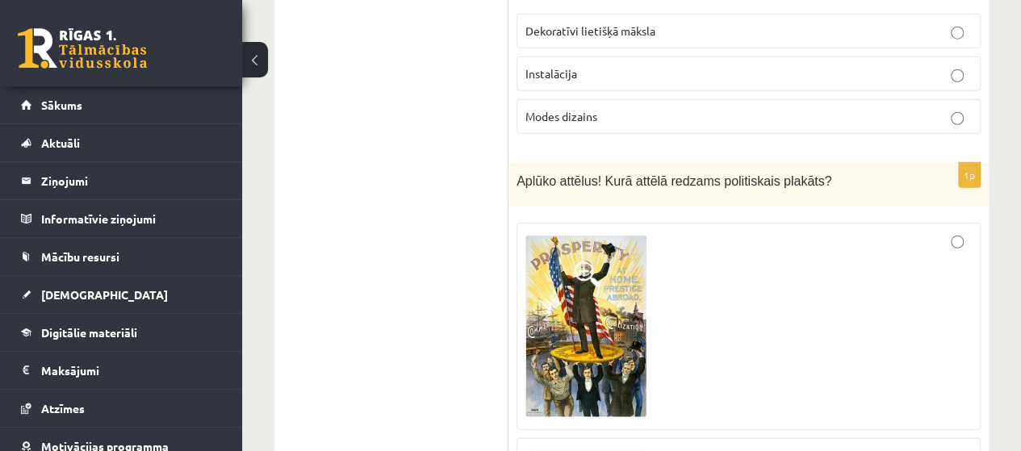
scroll to position [2180, 0]
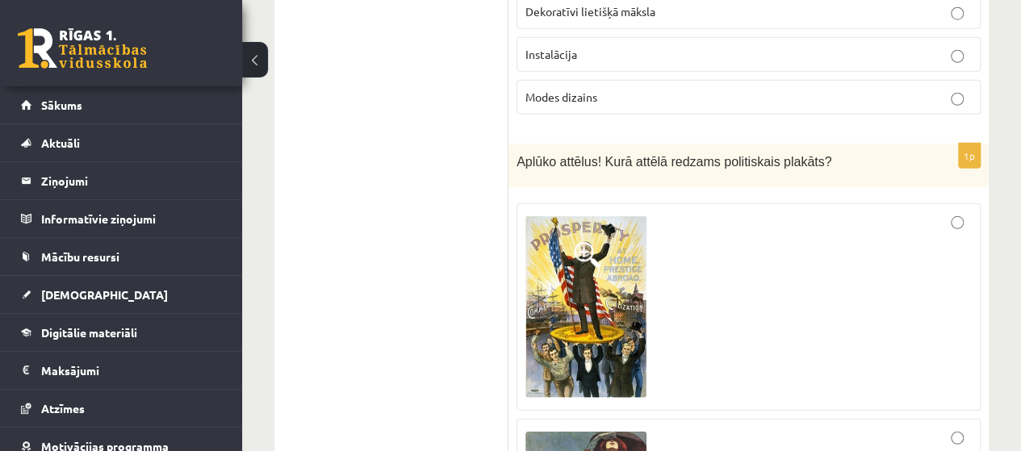
click at [580, 269] on img at bounding box center [586, 307] width 121 height 182
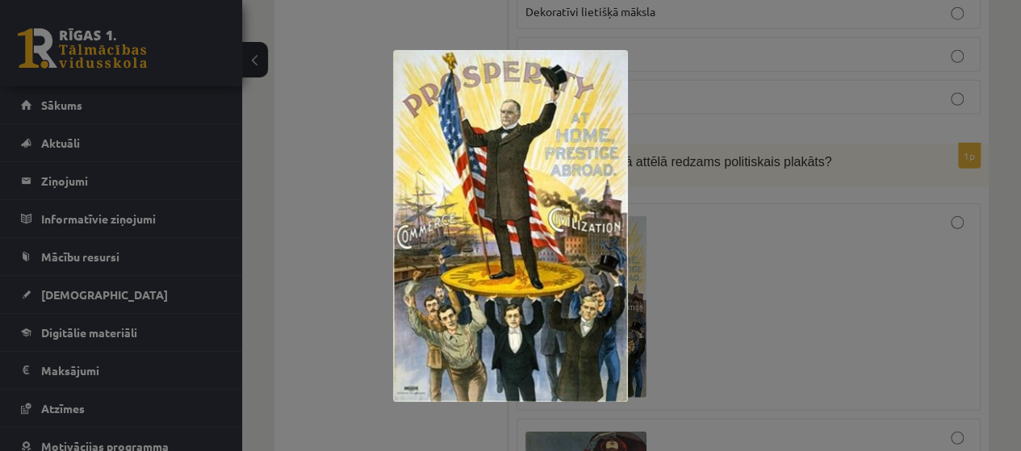
click at [741, 243] on div at bounding box center [510, 225] width 1021 height 451
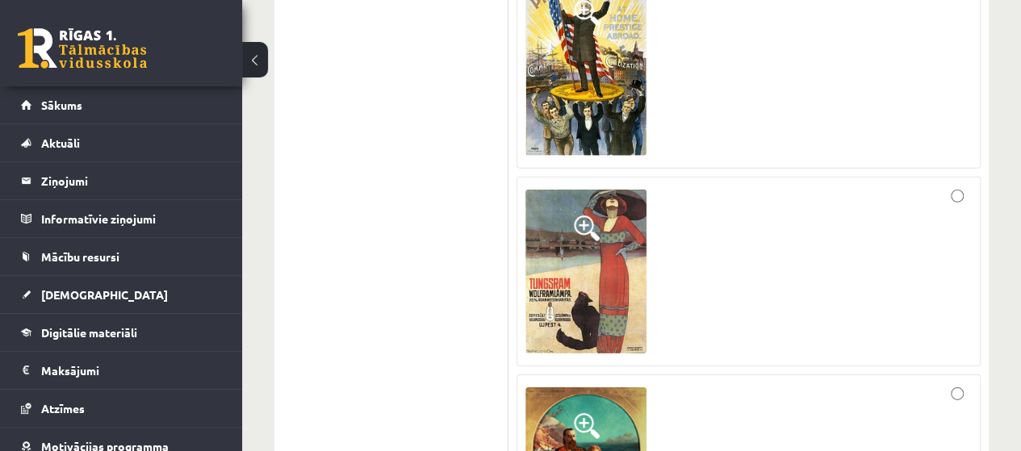
scroll to position [2261, 0]
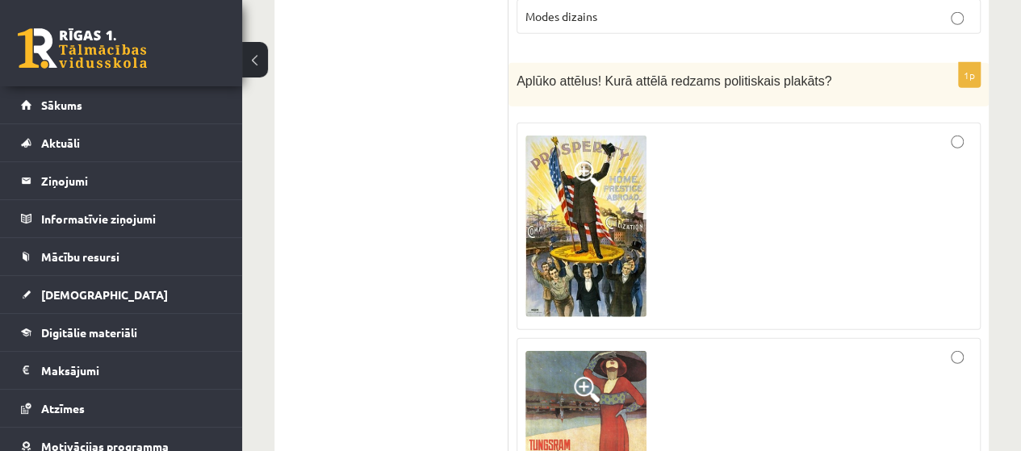
click at [956, 132] on div at bounding box center [749, 227] width 446 height 190
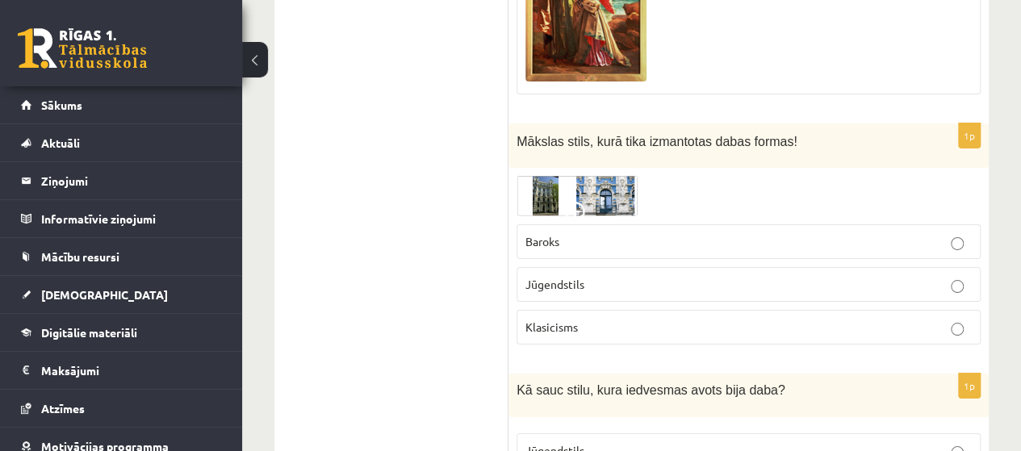
scroll to position [2906, 0]
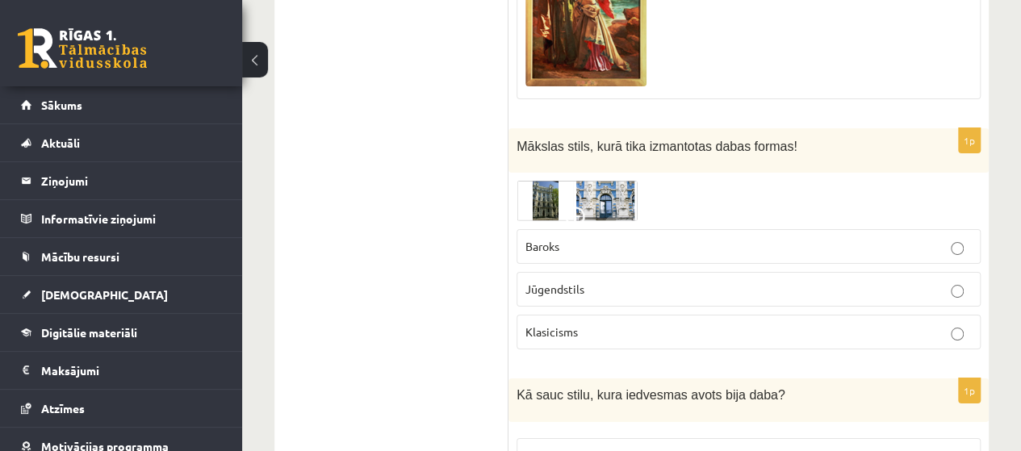
click at [542, 181] on img at bounding box center [577, 201] width 121 height 40
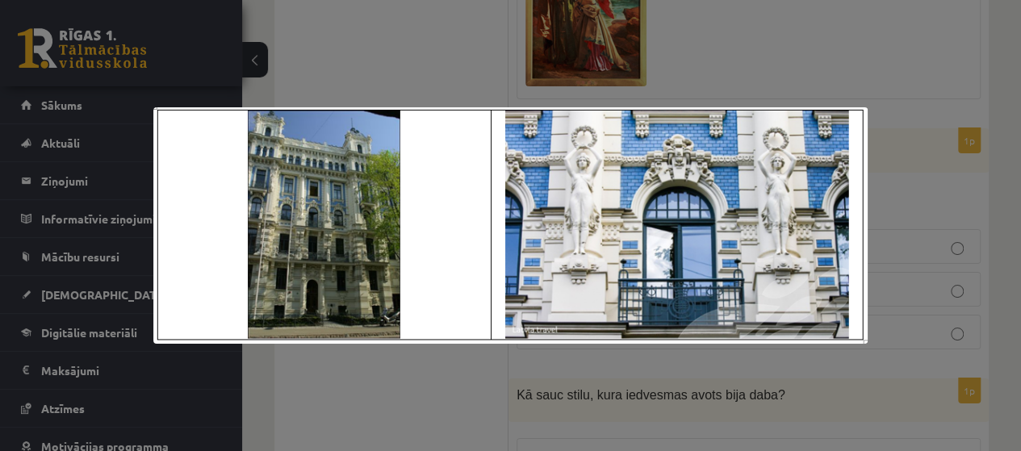
click at [709, 49] on div at bounding box center [510, 225] width 1021 height 451
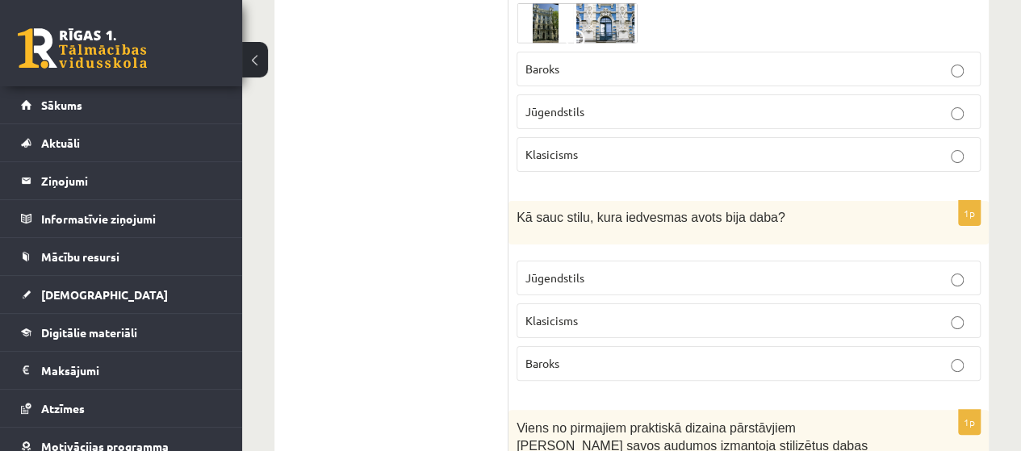
scroll to position [3068, 0]
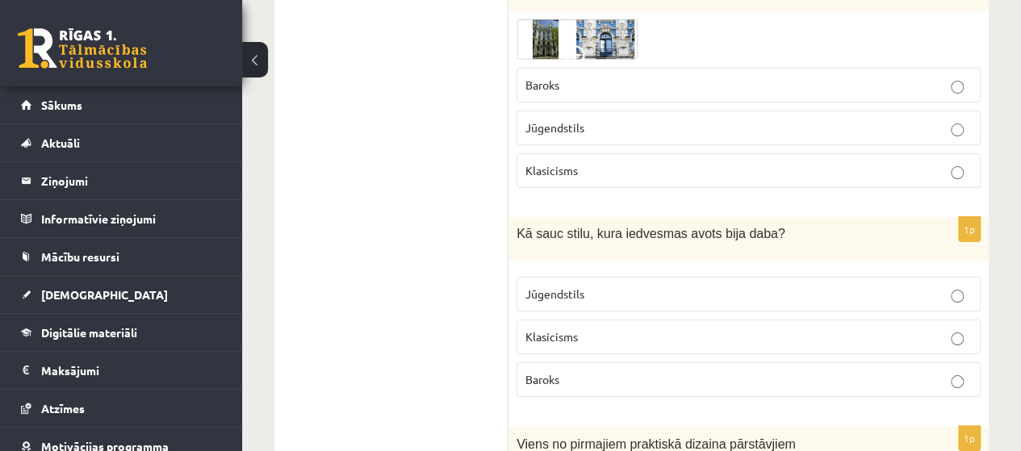
click at [933, 269] on fieldset "Jūgendstils Klasicisms Baroks" at bounding box center [749, 335] width 464 height 133
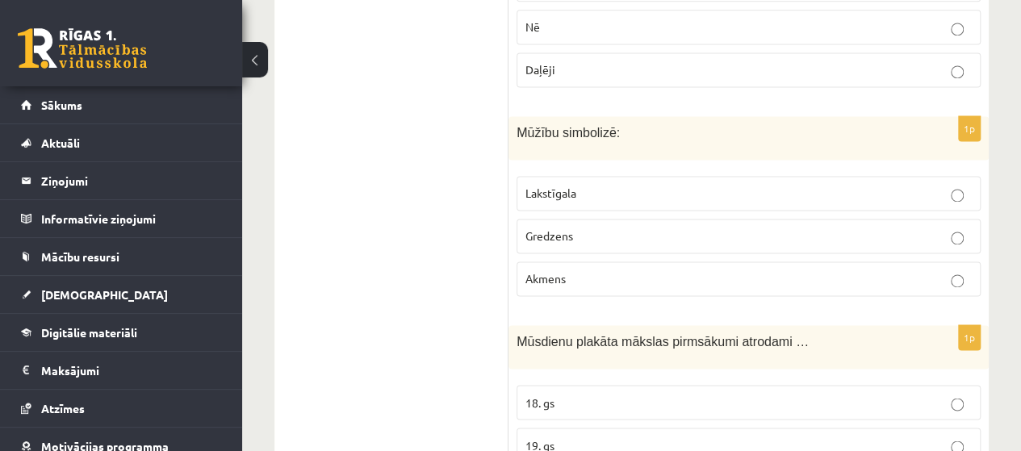
scroll to position [4279, 0]
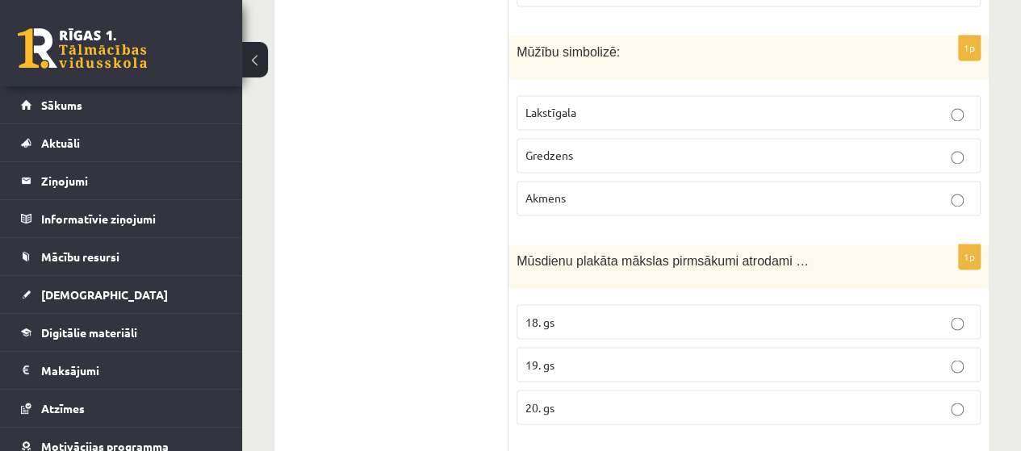
click at [961, 347] on label "19. gs" at bounding box center [749, 364] width 464 height 35
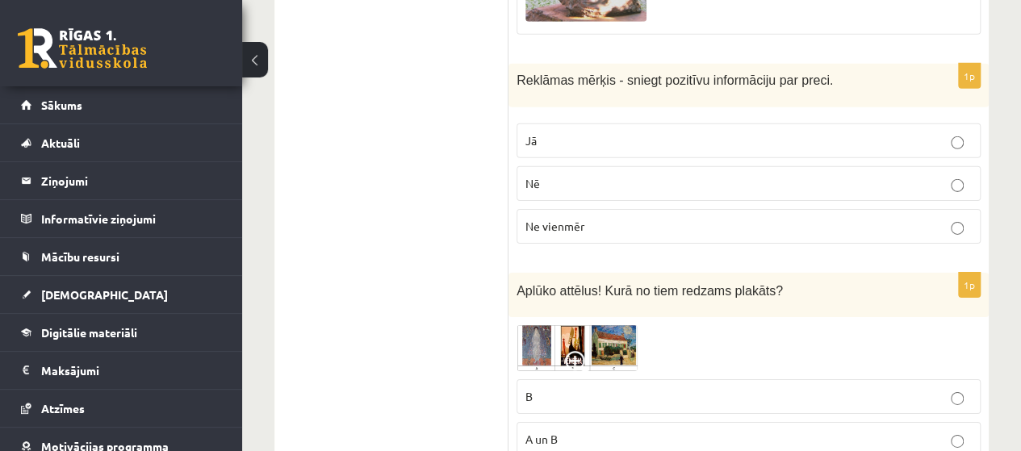
scroll to position [5571, 0]
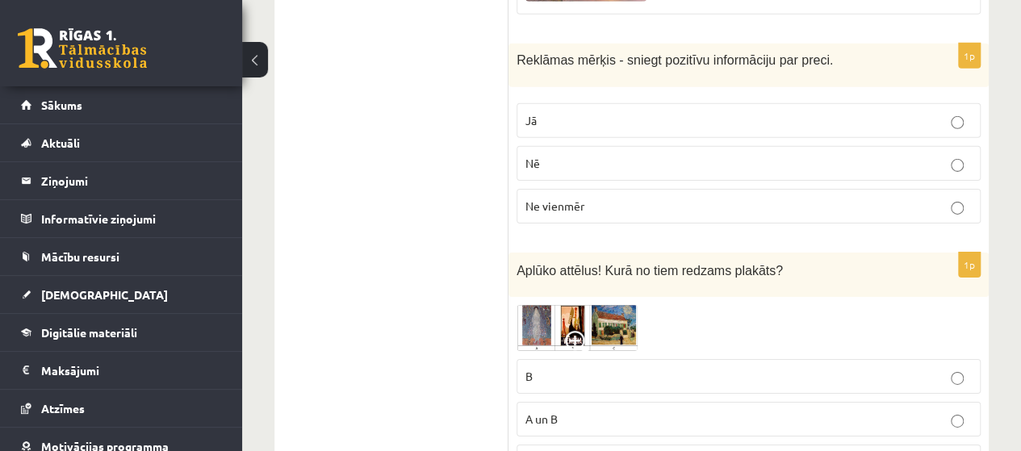
click at [621, 305] on img at bounding box center [577, 328] width 121 height 46
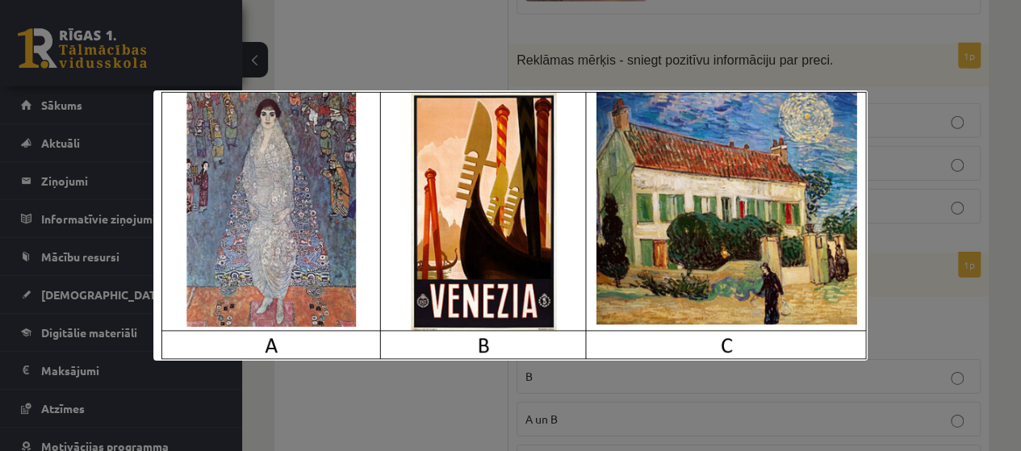
click at [897, 199] on div at bounding box center [510, 225] width 1021 height 451
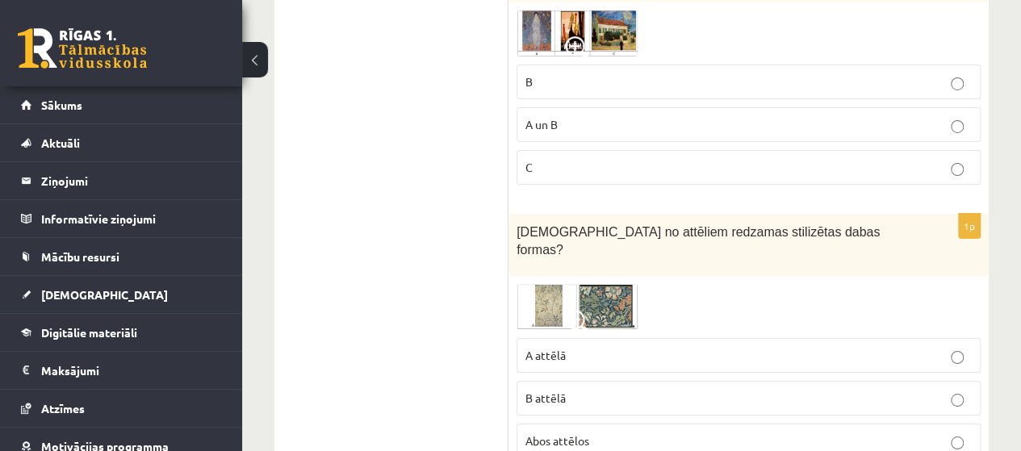
scroll to position [5894, 0]
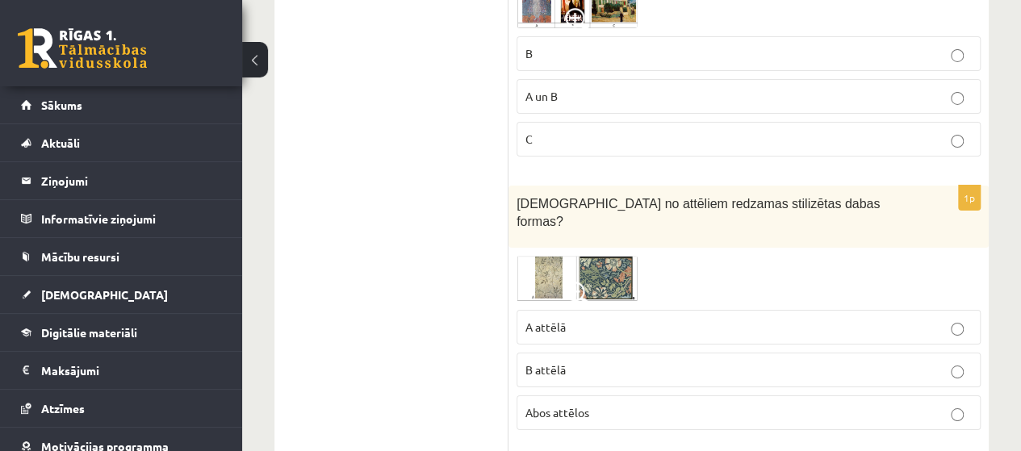
click at [619, 256] on img at bounding box center [577, 279] width 121 height 46
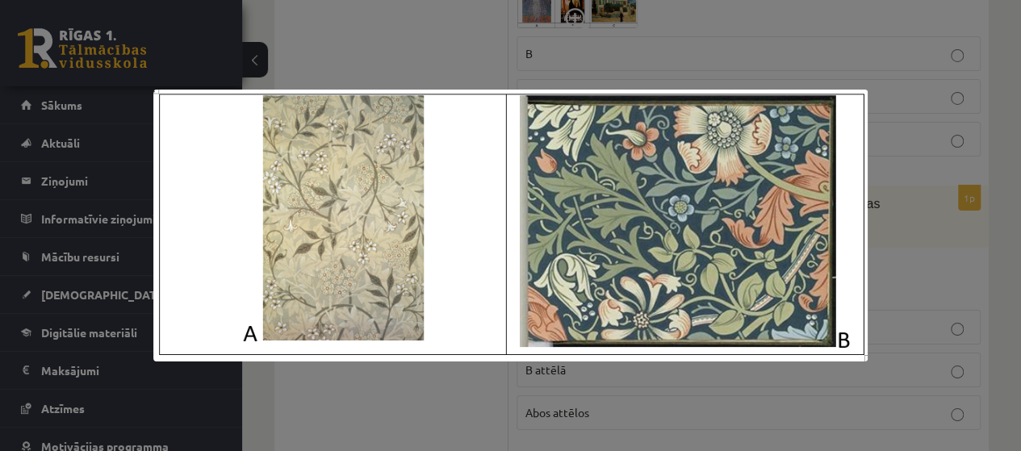
click at [937, 209] on div at bounding box center [510, 225] width 1021 height 451
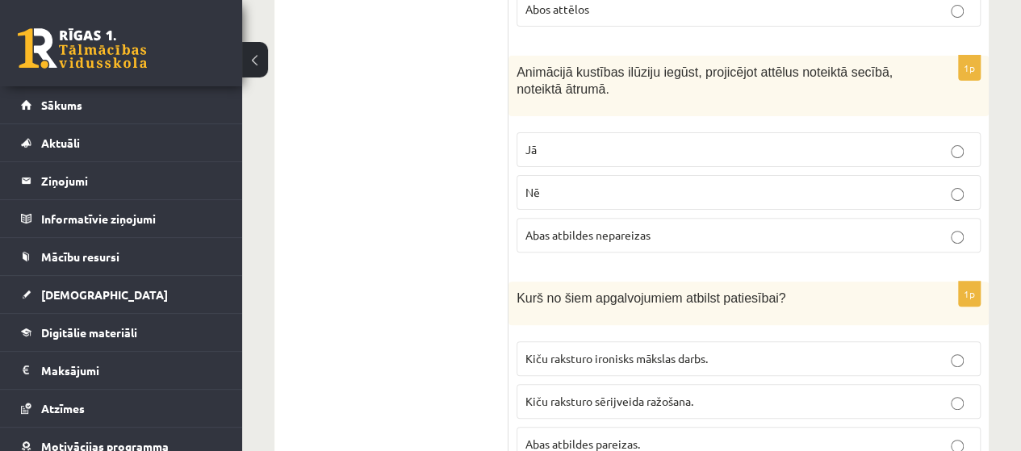
scroll to position [6378, 0]
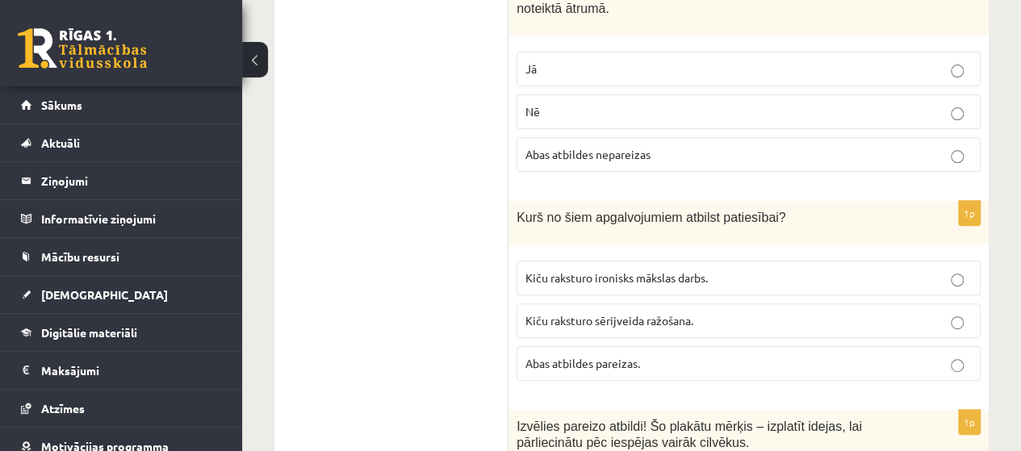
click at [963, 355] on p "Abas atbildes pareizas." at bounding box center [749, 363] width 446 height 17
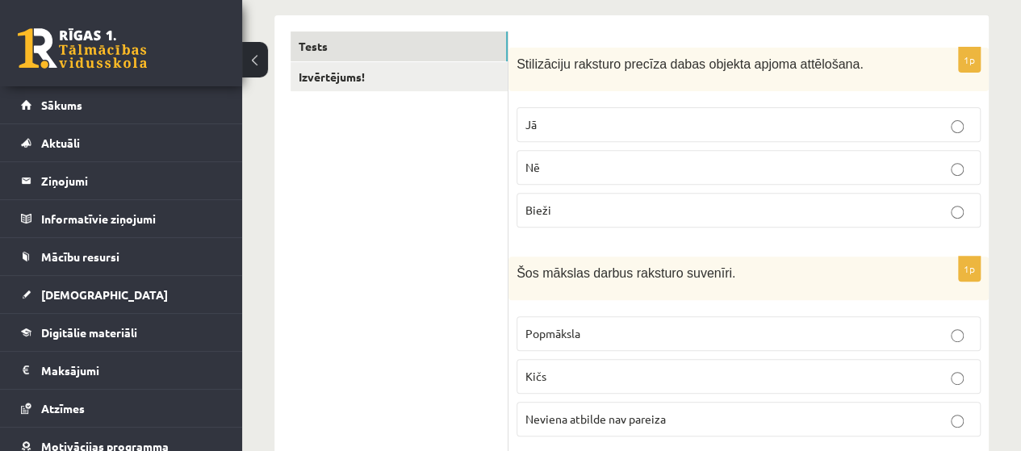
scroll to position [16, 0]
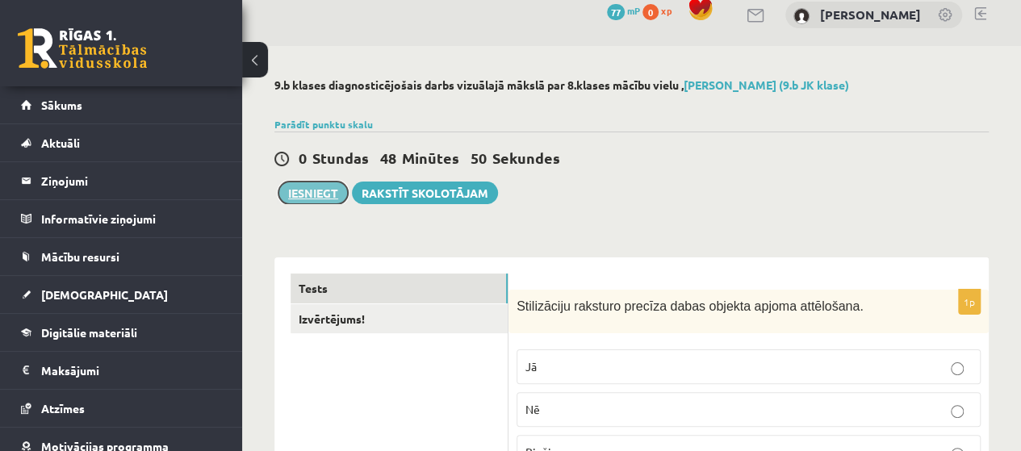
click at [308, 195] on button "Iesniegt" at bounding box center [313, 193] width 69 height 23
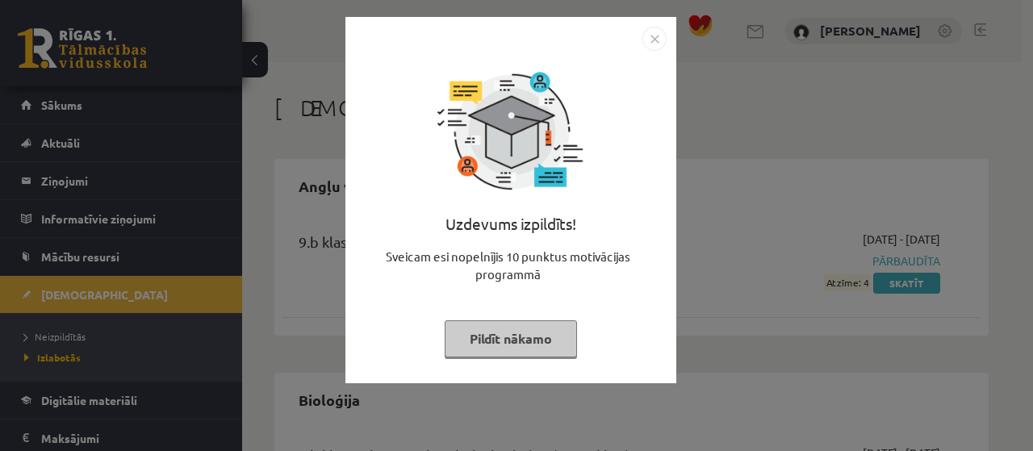
click at [555, 337] on button "Pildīt nākamo" at bounding box center [511, 339] width 132 height 37
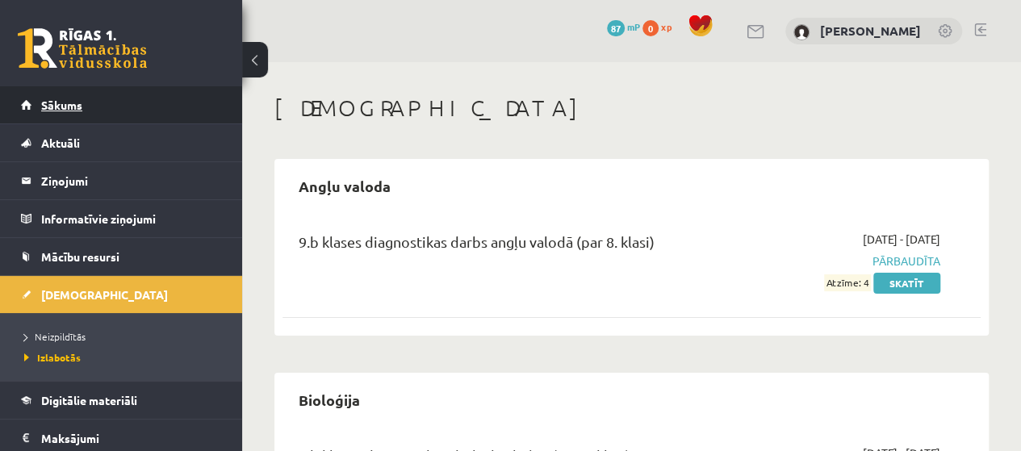
click at [146, 104] on link "Sākums" at bounding box center [121, 104] width 201 height 37
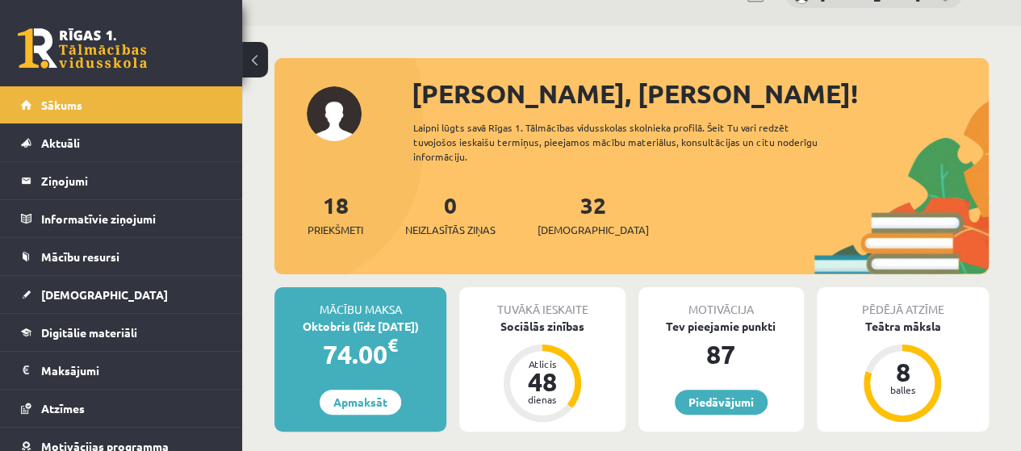
scroll to position [81, 0]
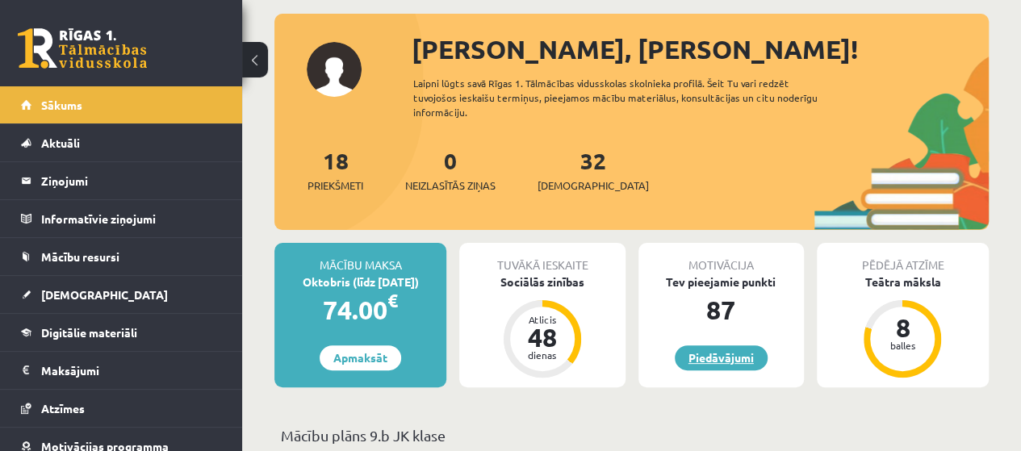
click at [744, 359] on link "Piedāvājumi" at bounding box center [721, 358] width 93 height 25
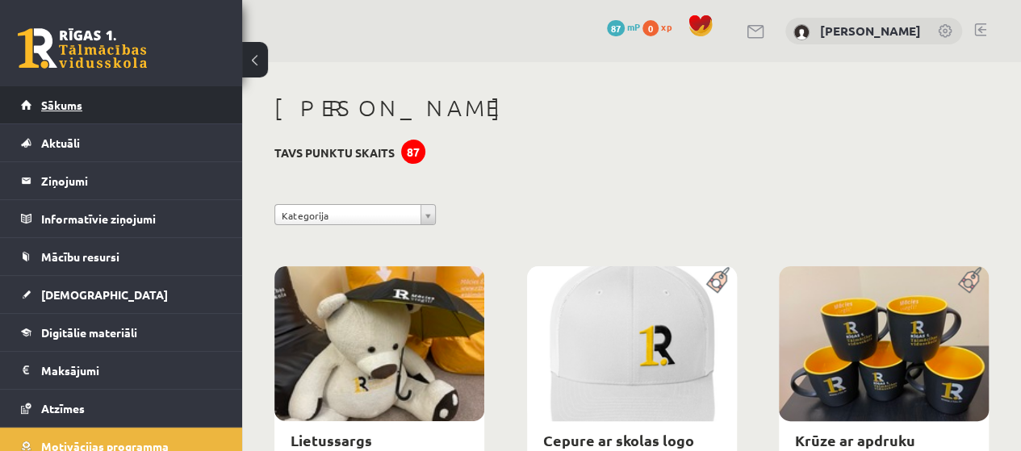
click at [130, 102] on link "Sākums" at bounding box center [121, 104] width 201 height 37
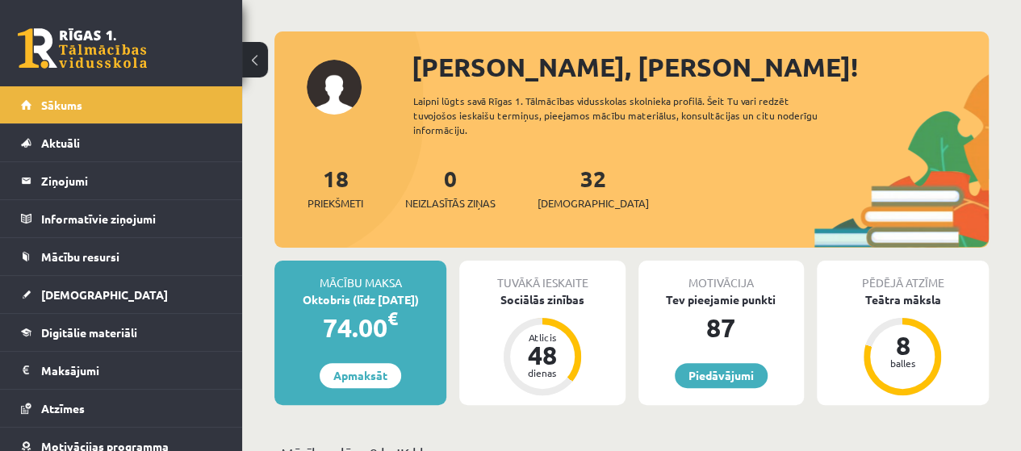
scroll to position [81, 0]
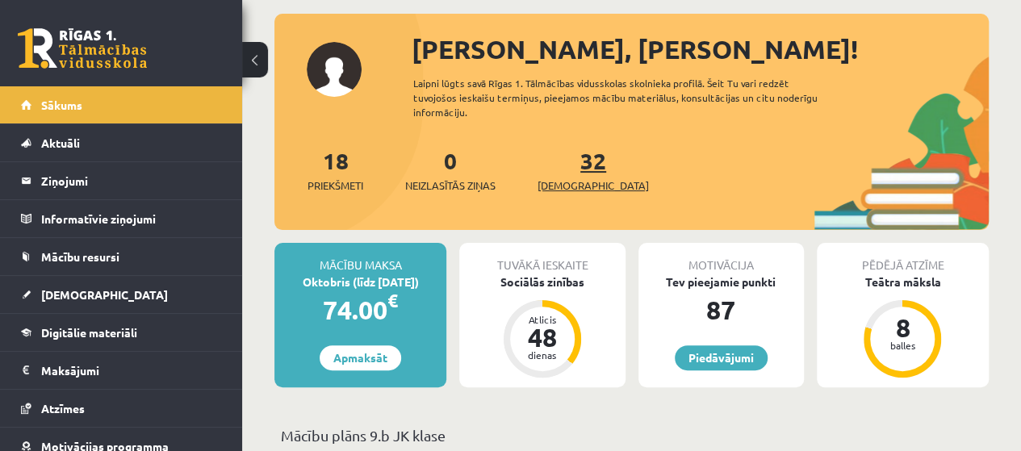
click at [575, 170] on link "32 Ieskaites" at bounding box center [593, 170] width 111 height 48
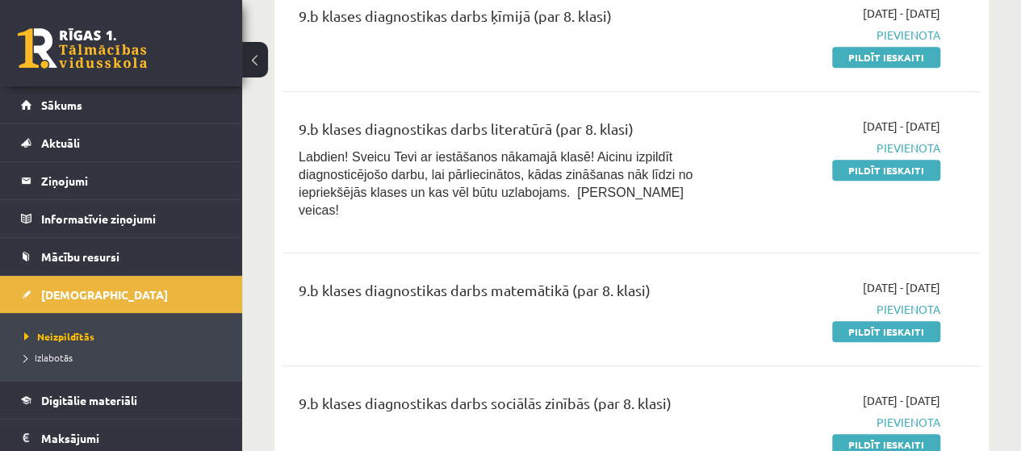
scroll to position [484, 0]
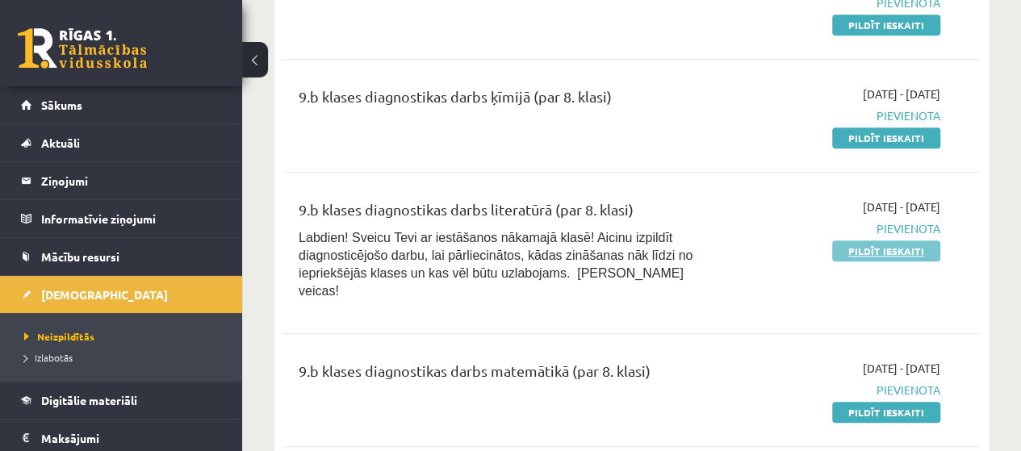
click at [867, 256] on link "Pildīt ieskaiti" at bounding box center [886, 251] width 108 height 21
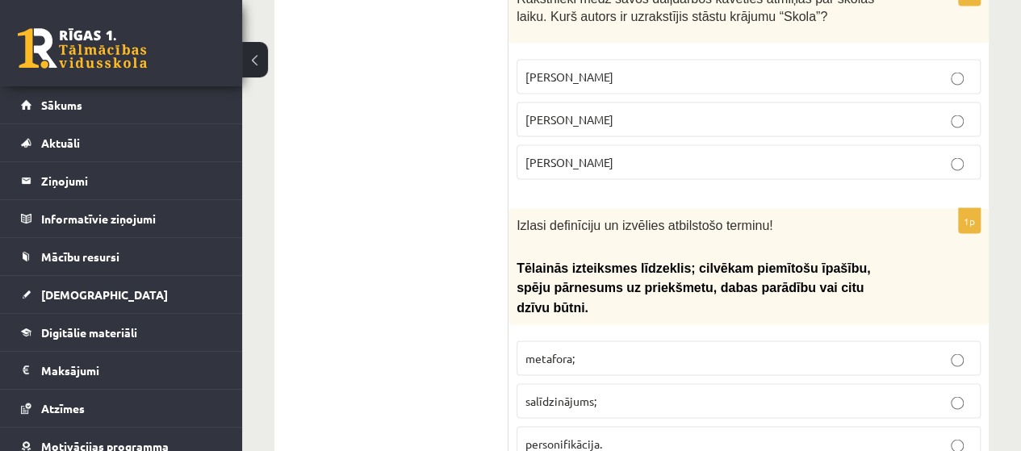
scroll to position [1534, 0]
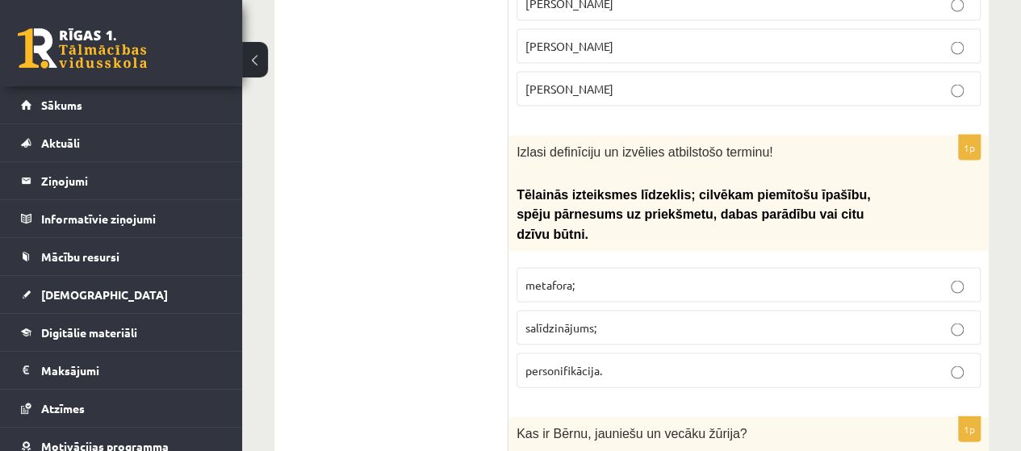
click at [950, 277] on p "metafora;" at bounding box center [749, 285] width 446 height 17
click at [967, 362] on p "personifikācija." at bounding box center [749, 370] width 446 height 17
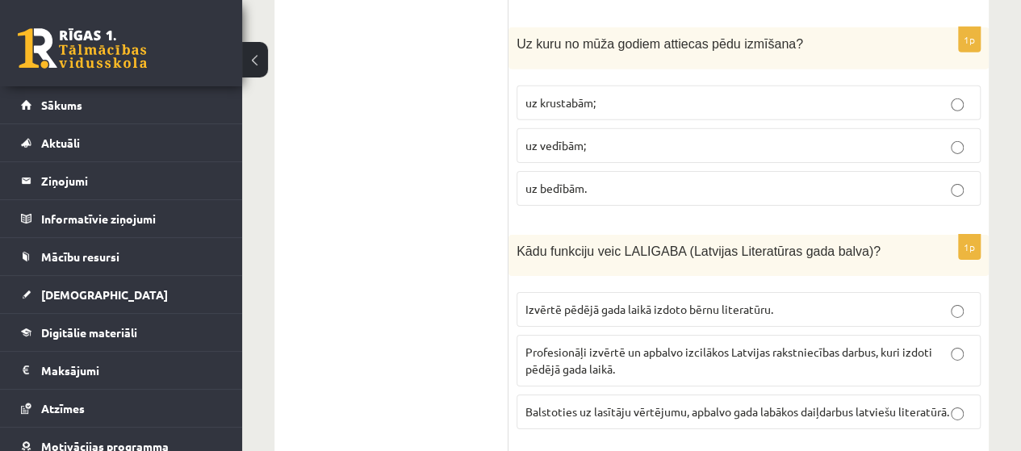
scroll to position [2583, 0]
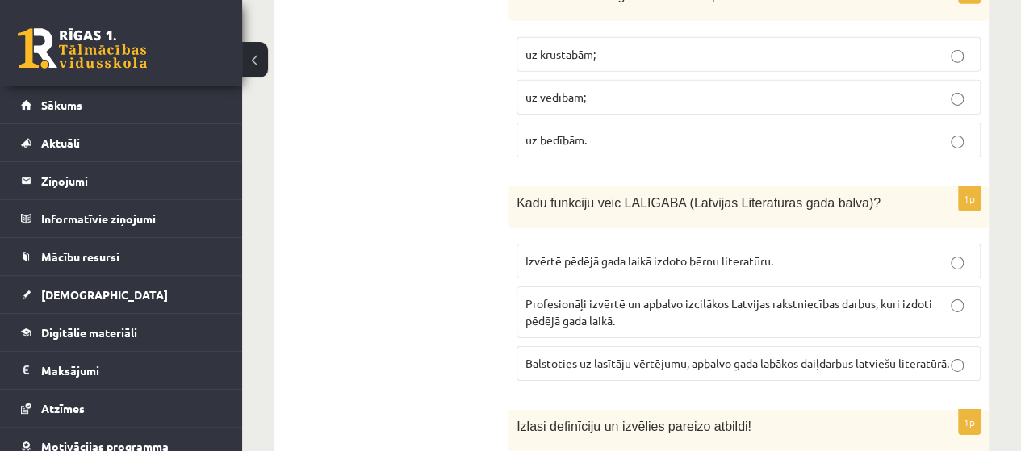
click at [932, 355] on p "Balstoties uz lasītāju vērtējumu, apbalvo gada labākos daiļdarbus latviešu lite…" at bounding box center [749, 363] width 446 height 17
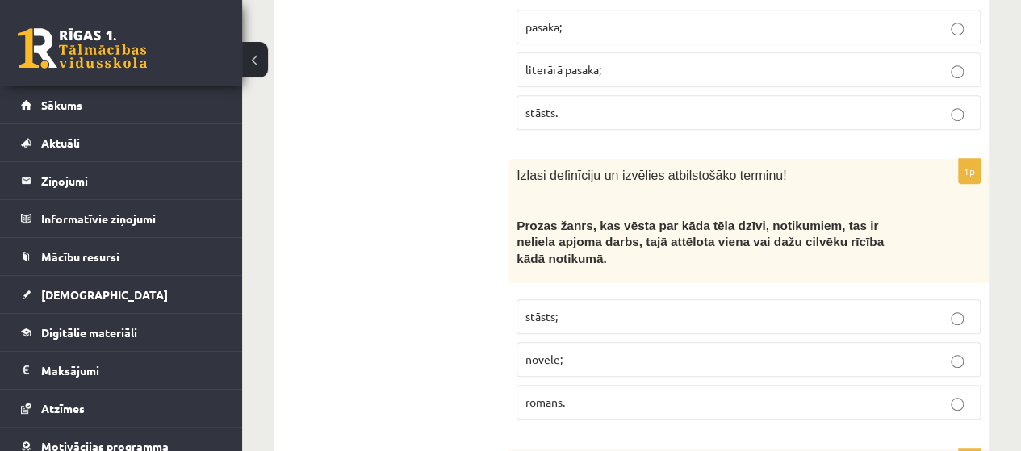
scroll to position [3552, 0]
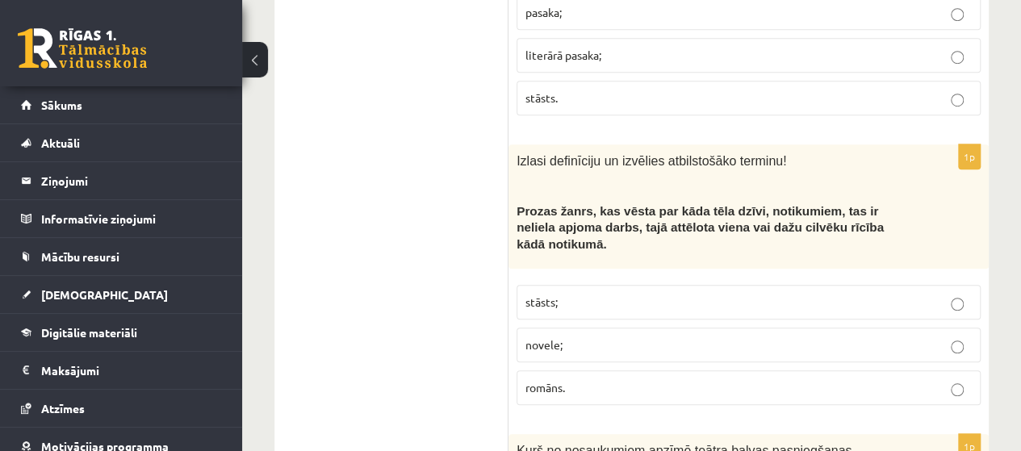
click at [950, 337] on p "novele;" at bounding box center [749, 345] width 446 height 17
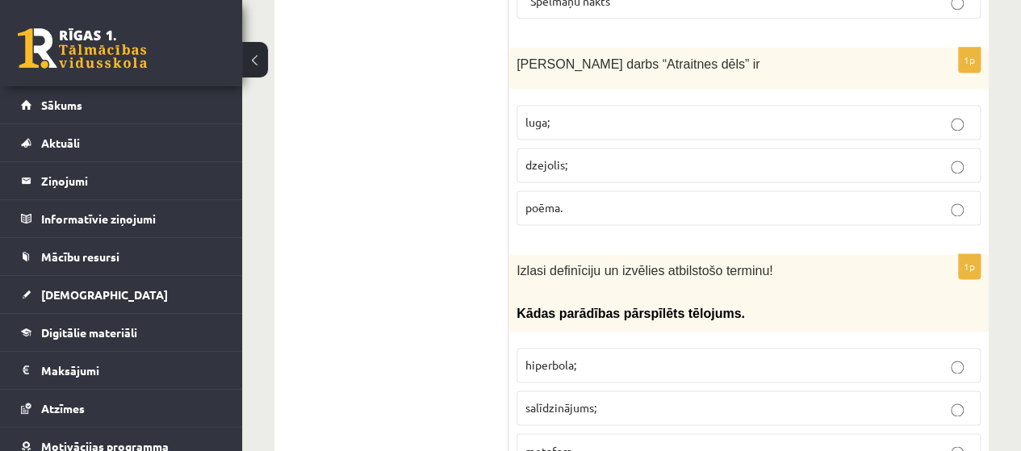
scroll to position [4198, 0]
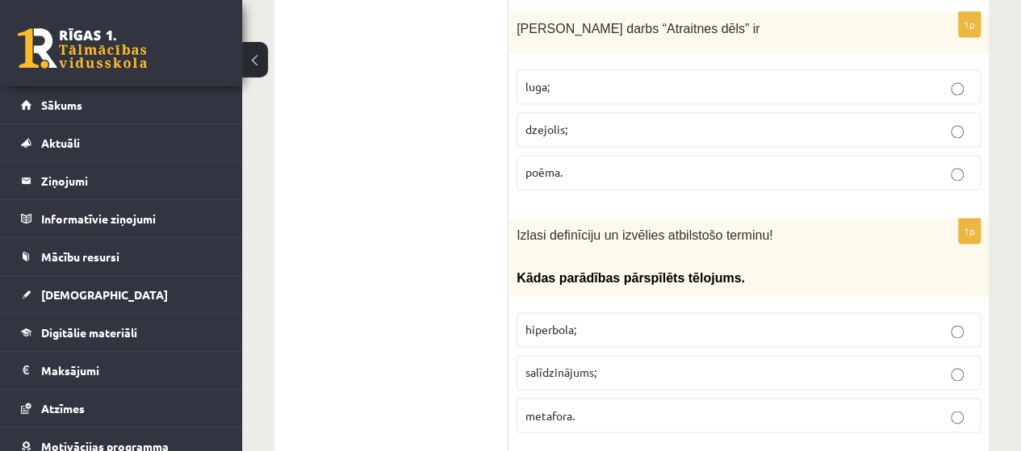
click at [951, 312] on label "hiperbola;" at bounding box center [749, 329] width 464 height 35
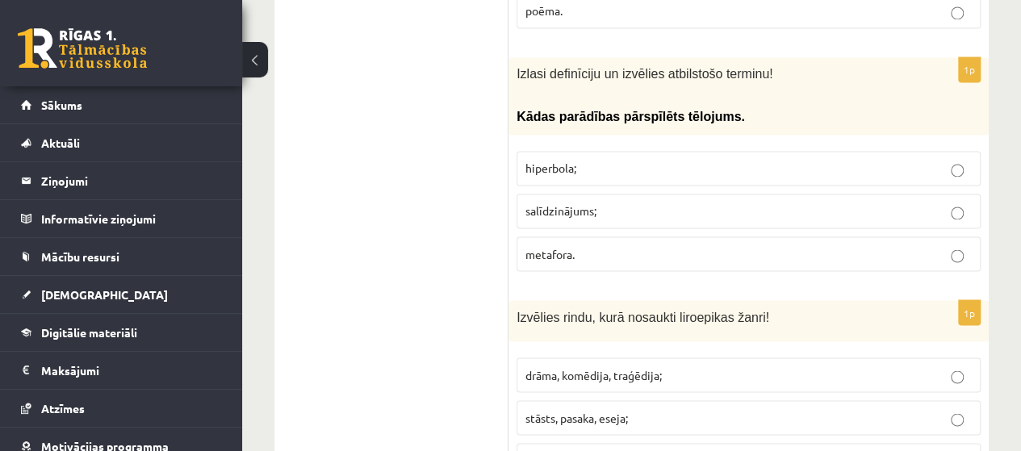
scroll to position [4440, 0]
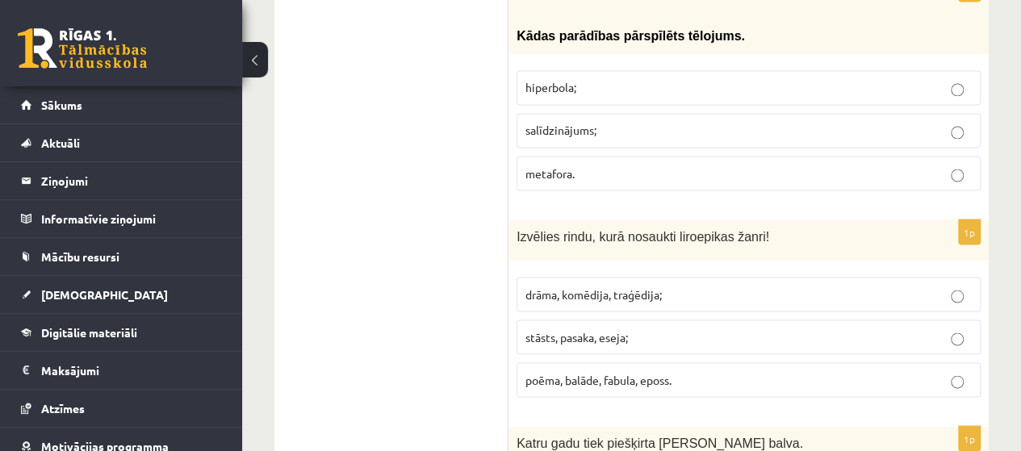
click at [957, 277] on label "drāma, komēdija, traģēdija;" at bounding box center [749, 294] width 464 height 35
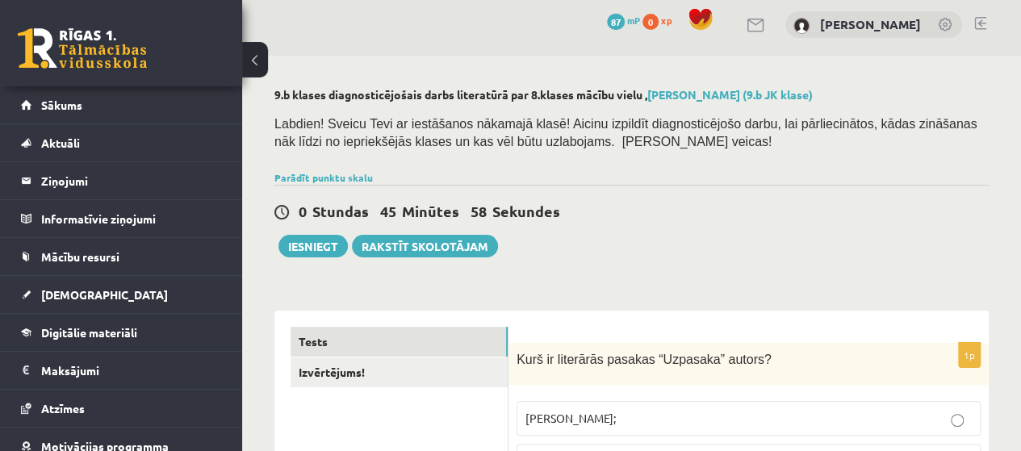
scroll to position [0, 0]
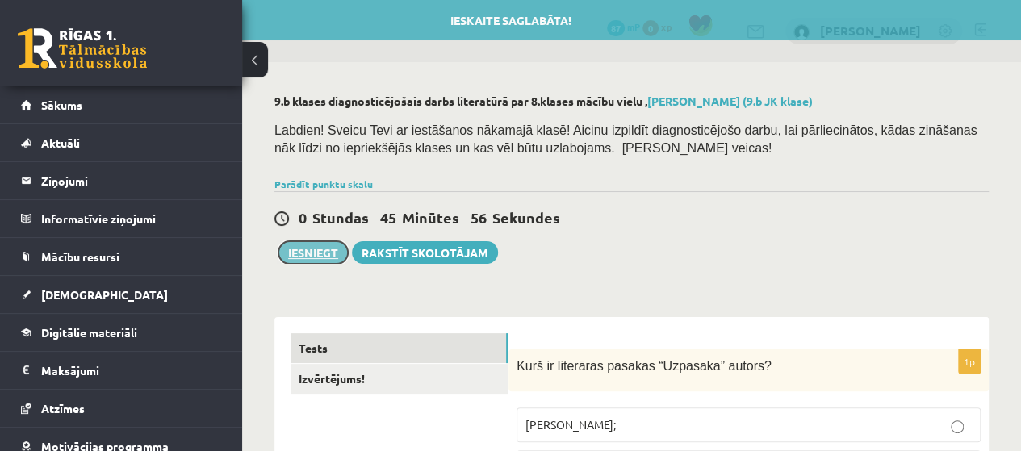
click at [310, 258] on button "Iesniegt" at bounding box center [313, 252] width 69 height 23
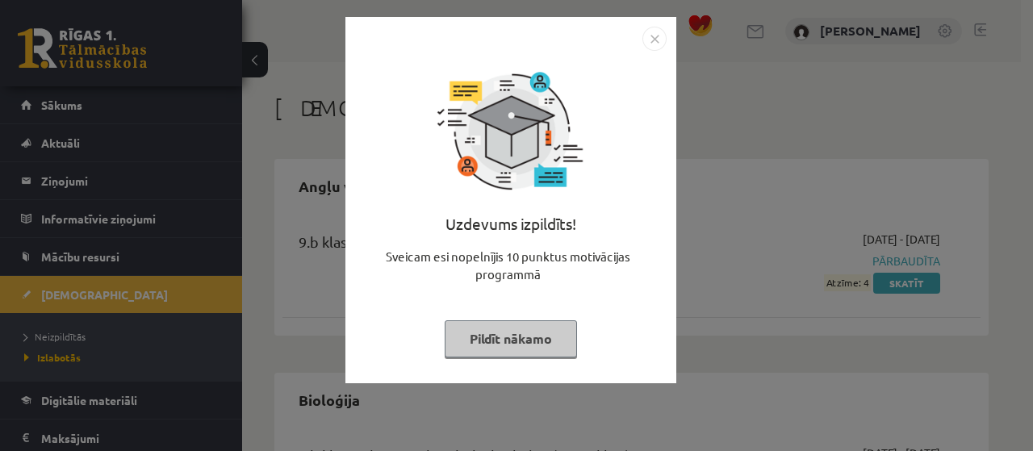
click at [534, 332] on button "Pildīt nākamo" at bounding box center [511, 339] width 132 height 37
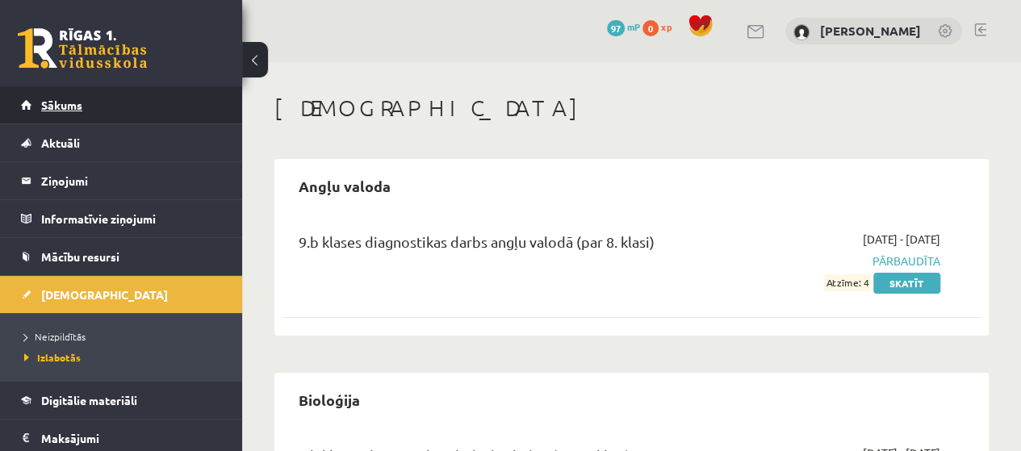
click at [98, 109] on link "Sākums" at bounding box center [121, 104] width 201 height 37
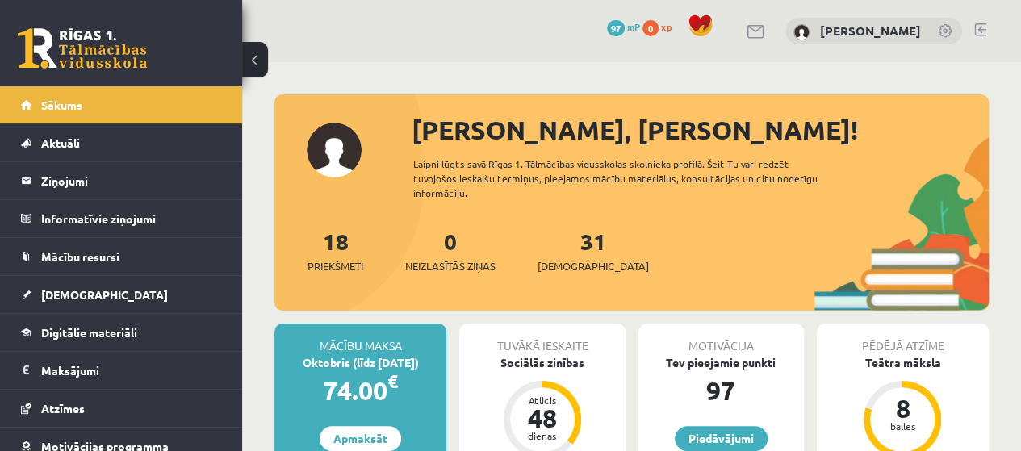
scroll to position [81, 0]
